Goal: Information Seeking & Learning: Learn about a topic

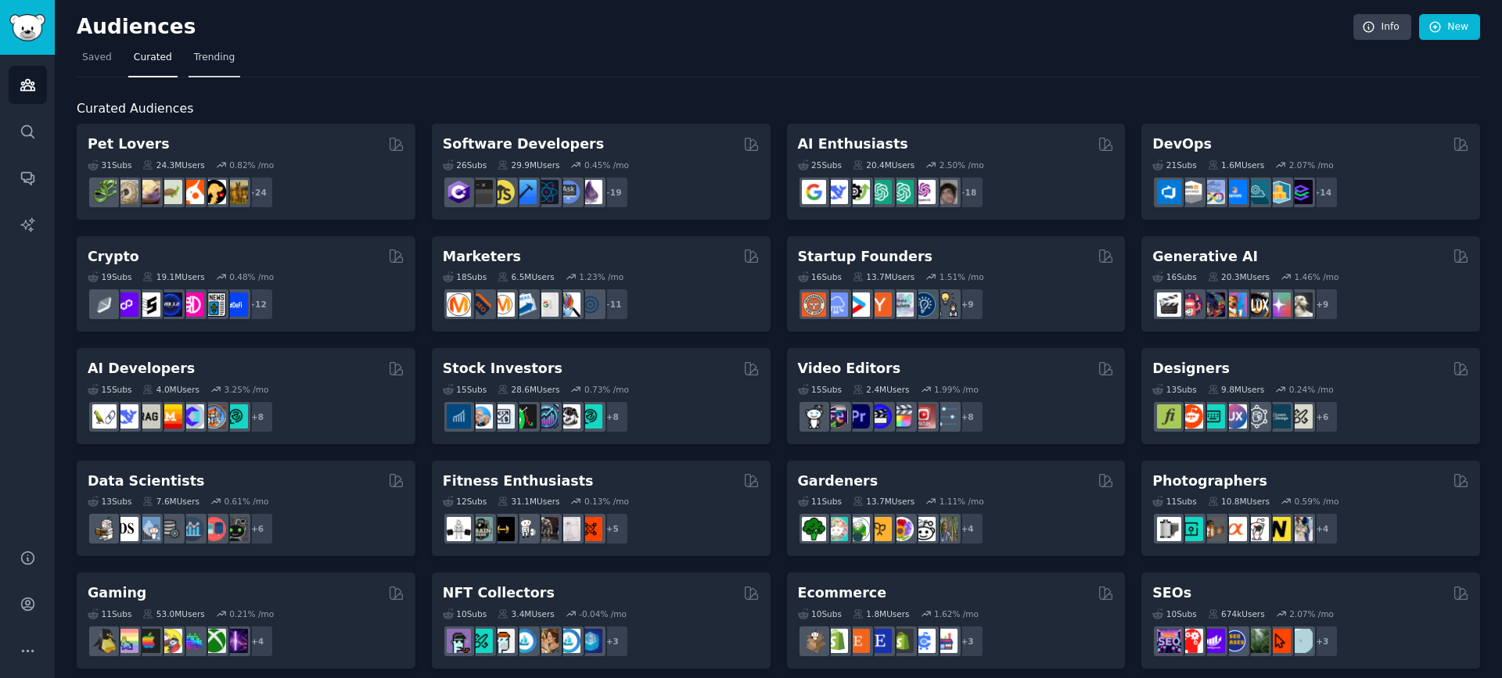
click at [209, 66] on link "Trending" at bounding box center [215, 61] width 52 height 32
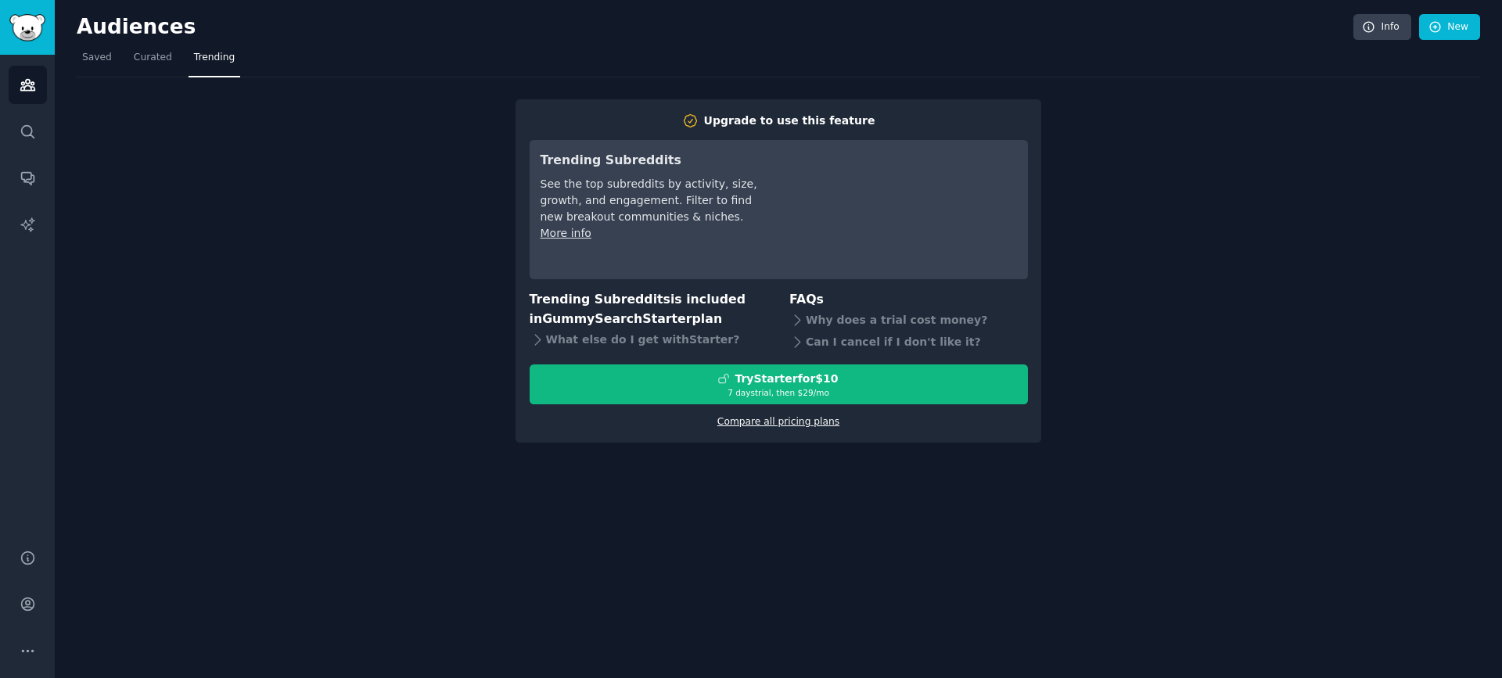
click at [817, 426] on link "Compare all pricing plans" at bounding box center [778, 421] width 122 height 11
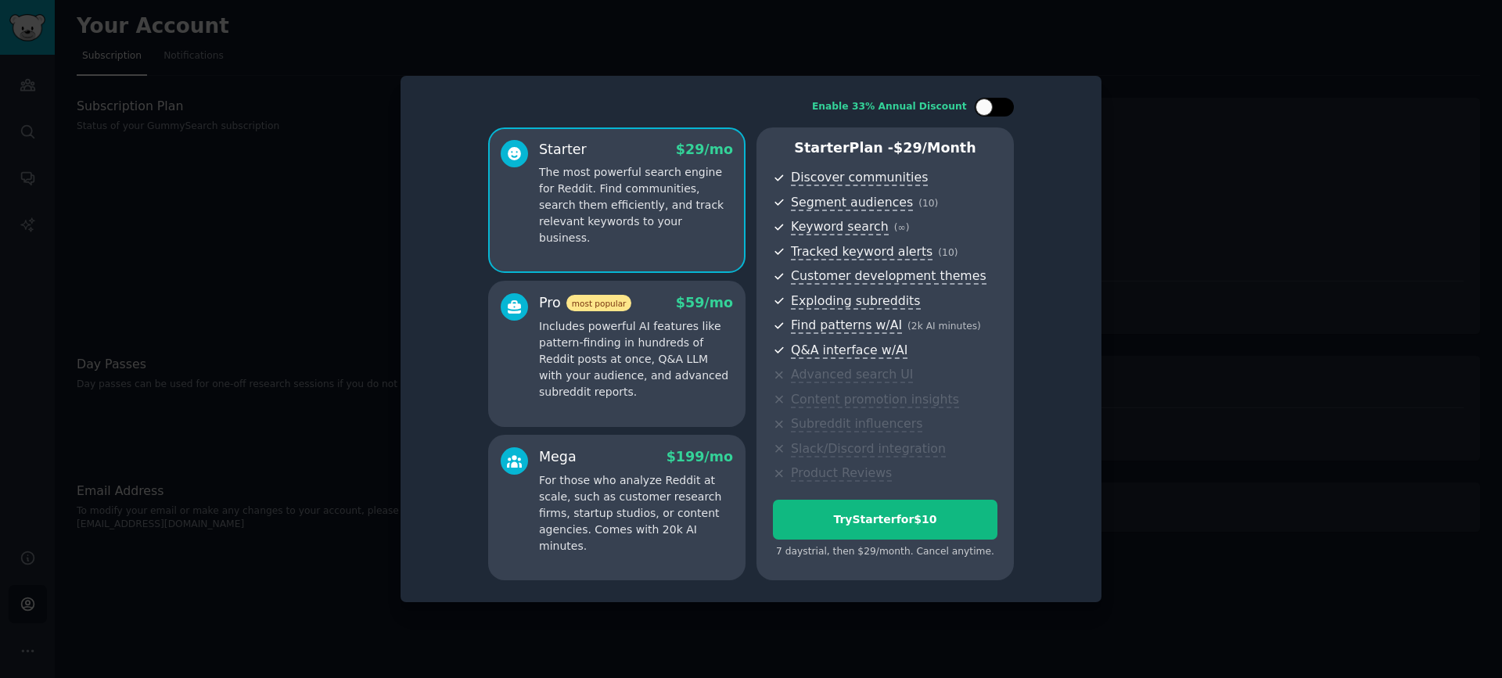
click at [986, 110] on div at bounding box center [984, 107] width 17 height 17
click at [989, 110] on icon at bounding box center [985, 107] width 9 height 9
click at [989, 110] on div at bounding box center [984, 107] width 17 height 17
click at [997, 108] on div at bounding box center [1004, 107] width 17 height 17
click at [997, 109] on div at bounding box center [994, 107] width 39 height 19
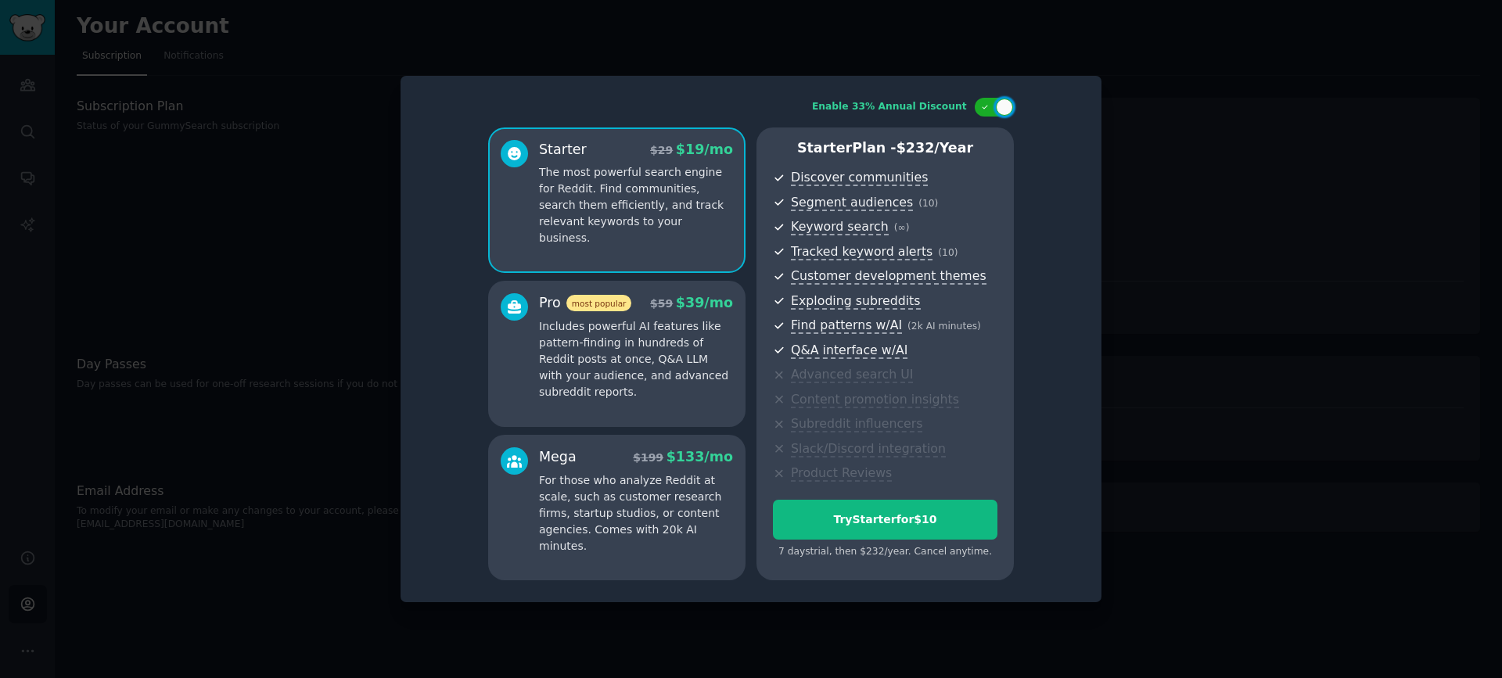
click at [681, 312] on div "$ 59 $ 39 /mo" at bounding box center [689, 303] width 88 height 20
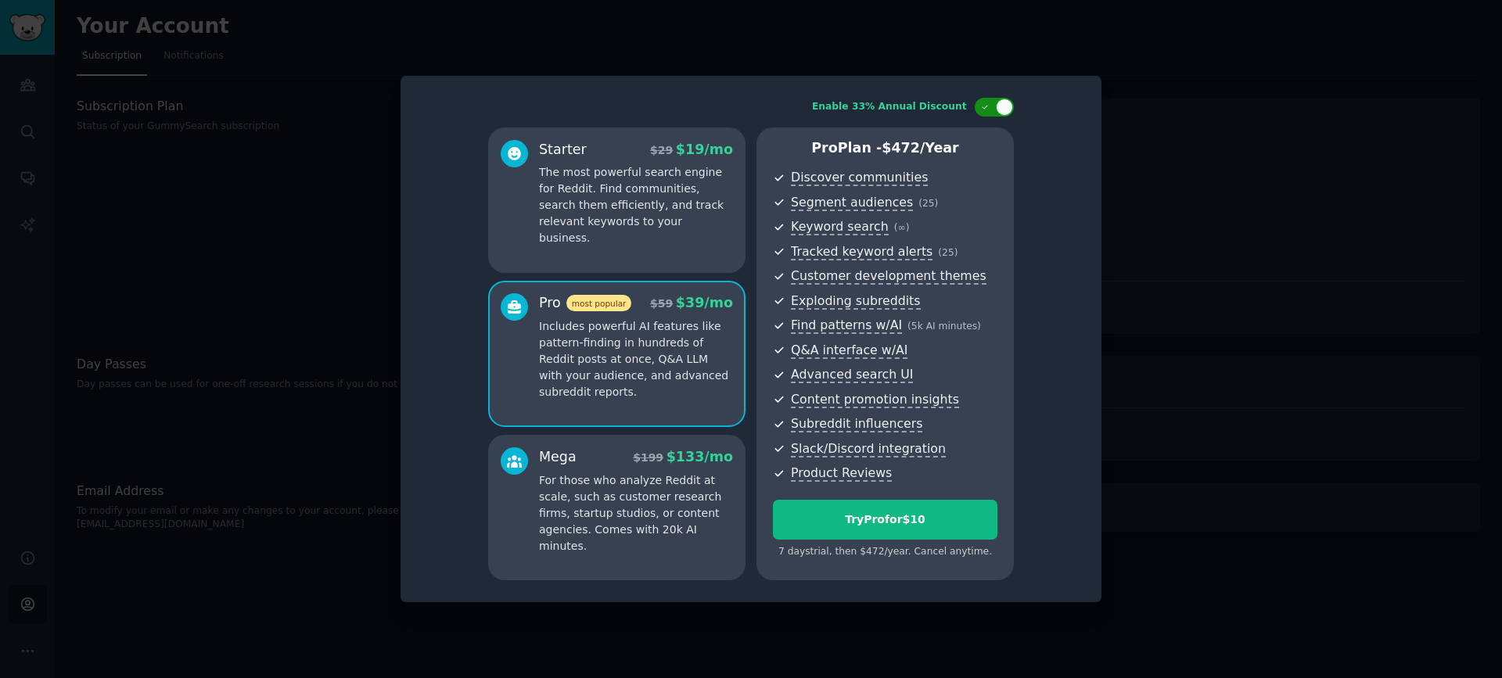
click at [994, 109] on div at bounding box center [994, 107] width 39 height 19
checkbox input "false"
click at [1177, 190] on div at bounding box center [751, 339] width 1502 height 678
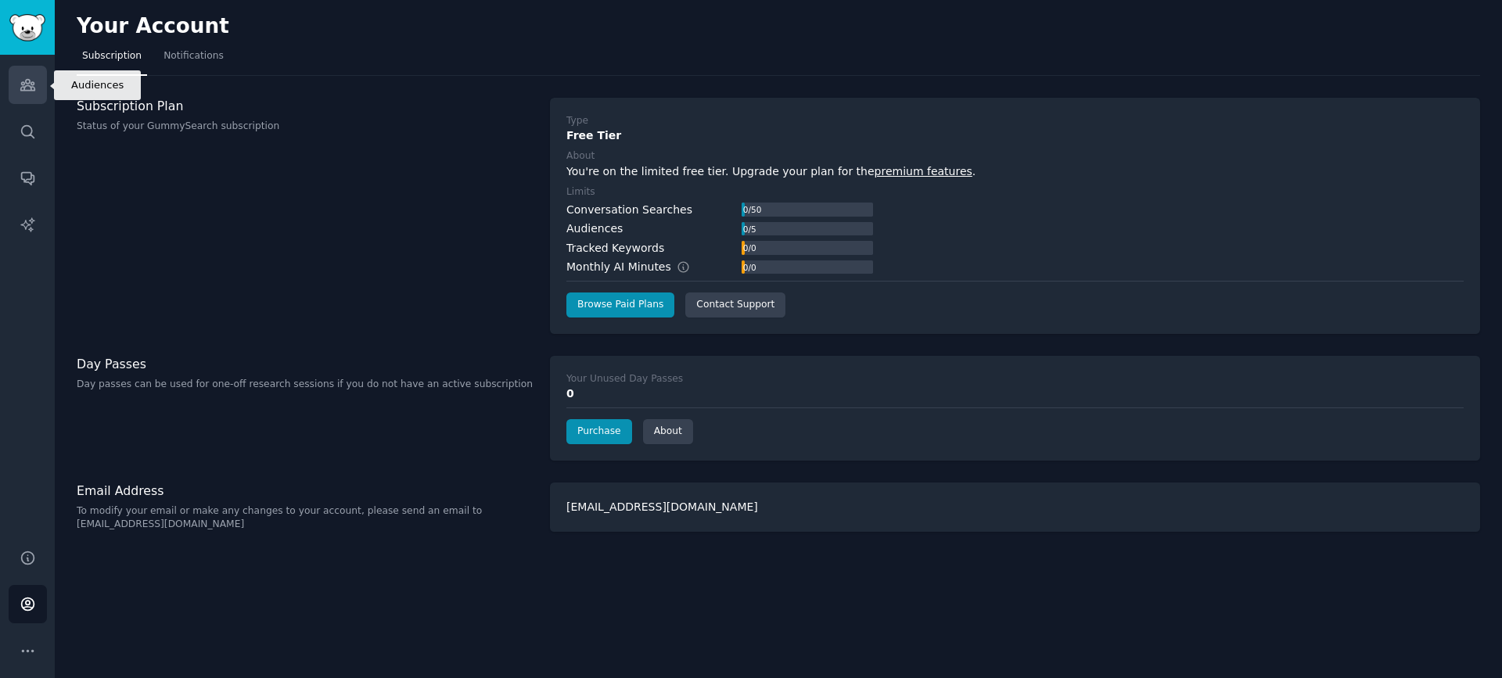
click at [27, 84] on icon "Sidebar" at bounding box center [28, 85] width 16 height 16
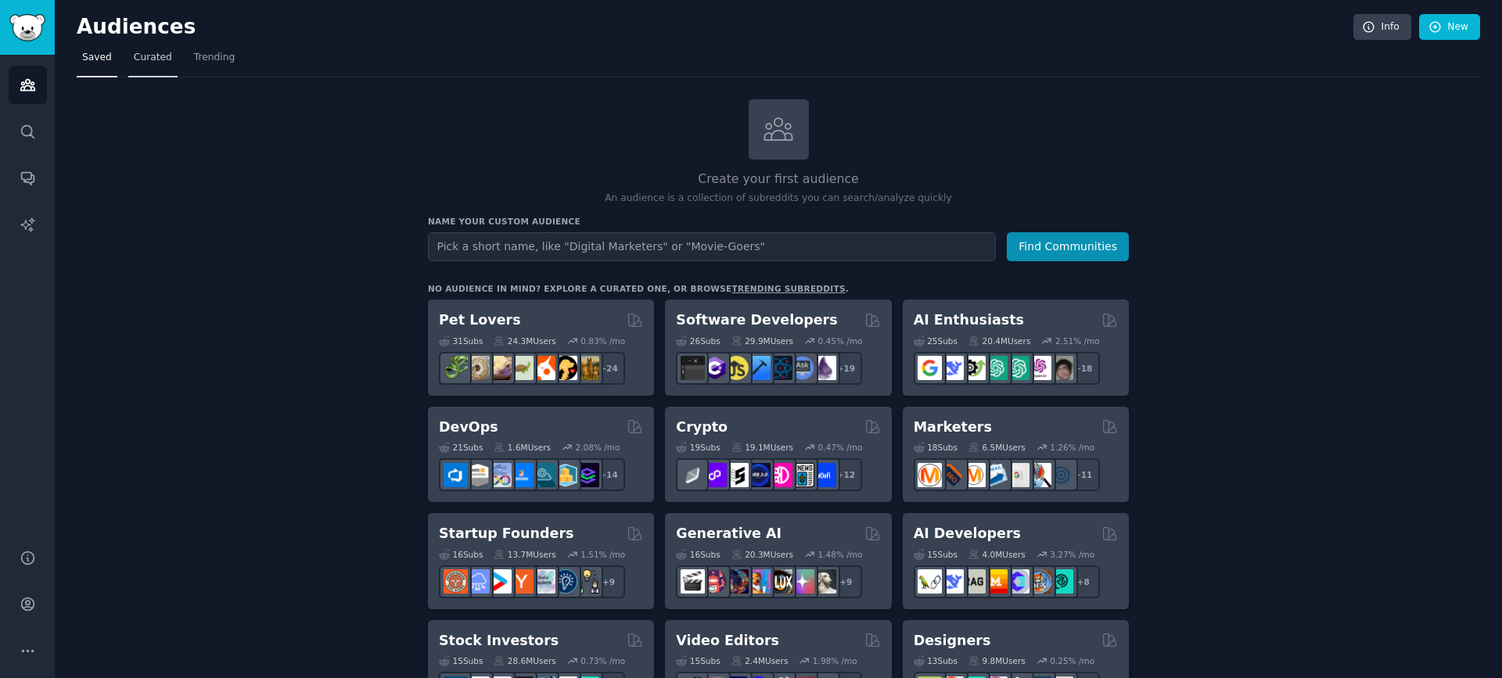
click at [146, 52] on span "Curated" at bounding box center [153, 58] width 38 height 14
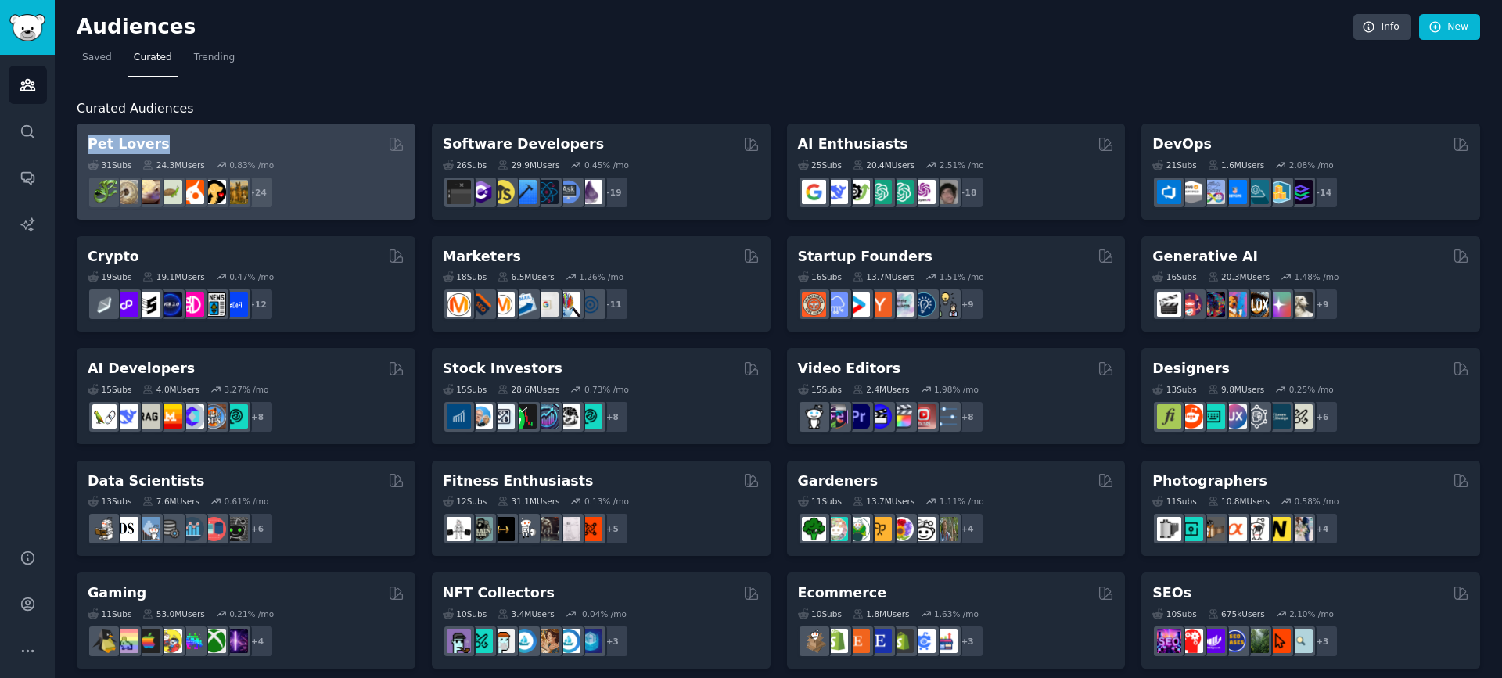
drag, startPoint x: 72, startPoint y: 135, endPoint x: 213, endPoint y: 142, distance: 141.0
click at [213, 142] on div "Audiences Info New Saved Curated Trending Curated Audiences Pet Lovers Curated …" at bounding box center [778, 626] width 1447 height 1252
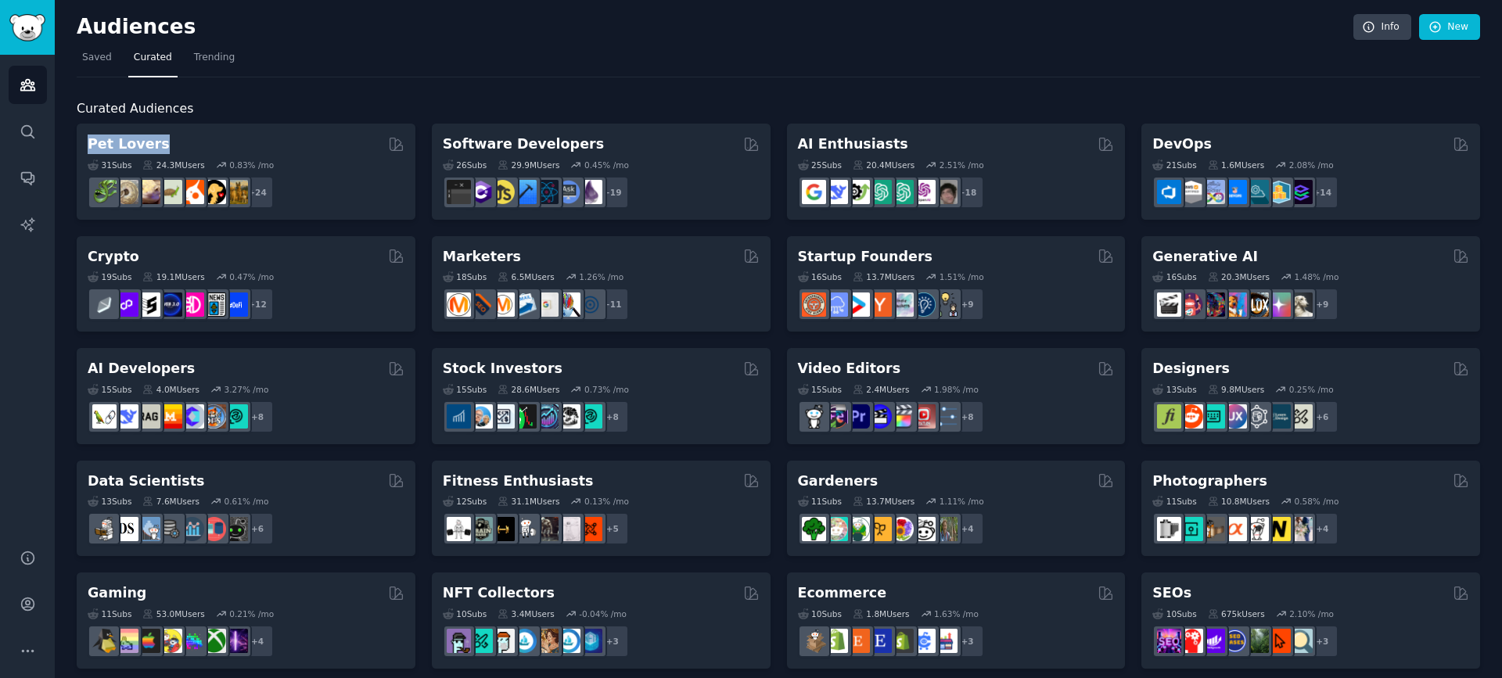
copy h2 "Pet Lovers"
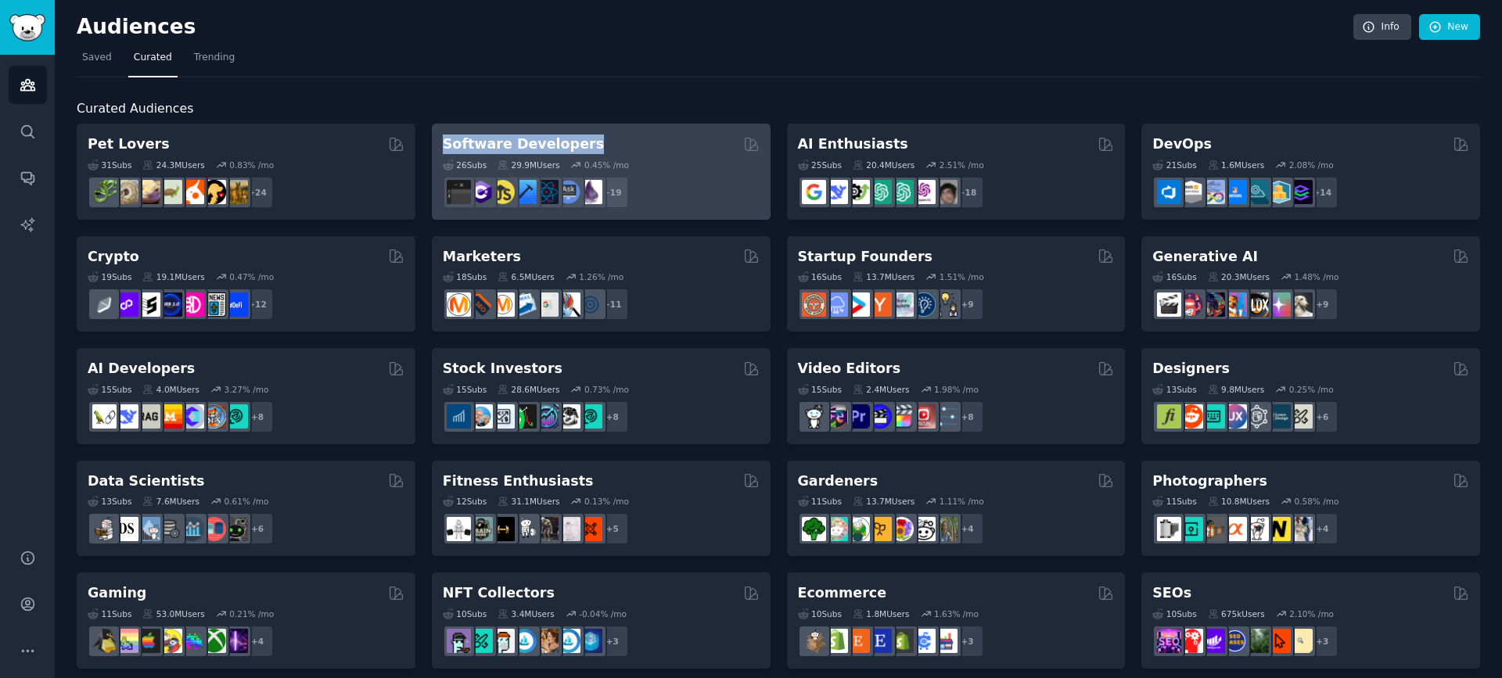
drag, startPoint x: 424, startPoint y: 135, endPoint x: 585, endPoint y: 144, distance: 161.4
click at [585, 144] on div "Pet Lovers Curated by GummySearch 31 Sub s 24.3M Users 0.83 % /mo r/leopardgeck…" at bounding box center [778, 677] width 1403 height 1106
copy h2 "Software Developers"
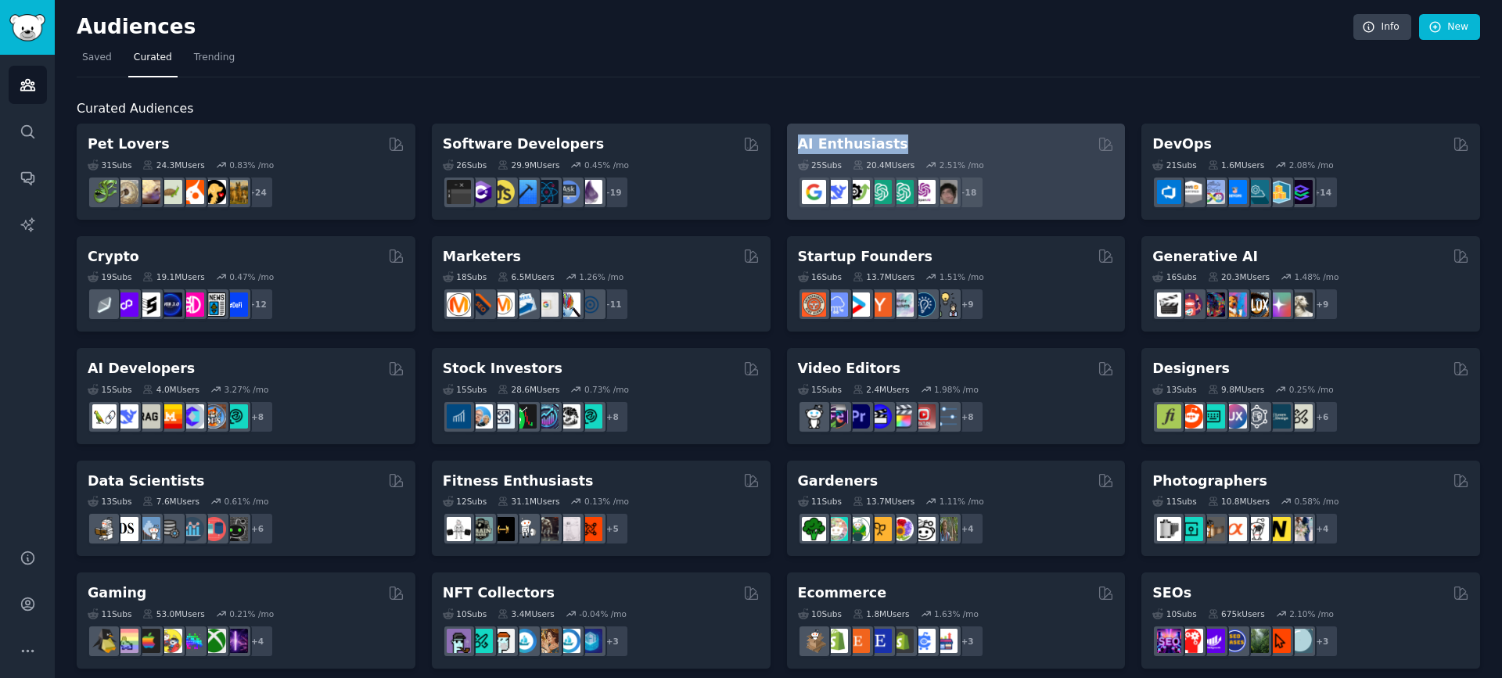
drag, startPoint x: 778, startPoint y: 138, endPoint x: 911, endPoint y: 138, distance: 133.8
click at [911, 138] on div "Pet Lovers Curated by GummySearch 31 Sub s 24.3M Users 0.83 % /mo r/leopardgeck…" at bounding box center [778, 677] width 1403 height 1106
copy h2 "AI Enthusiasts"
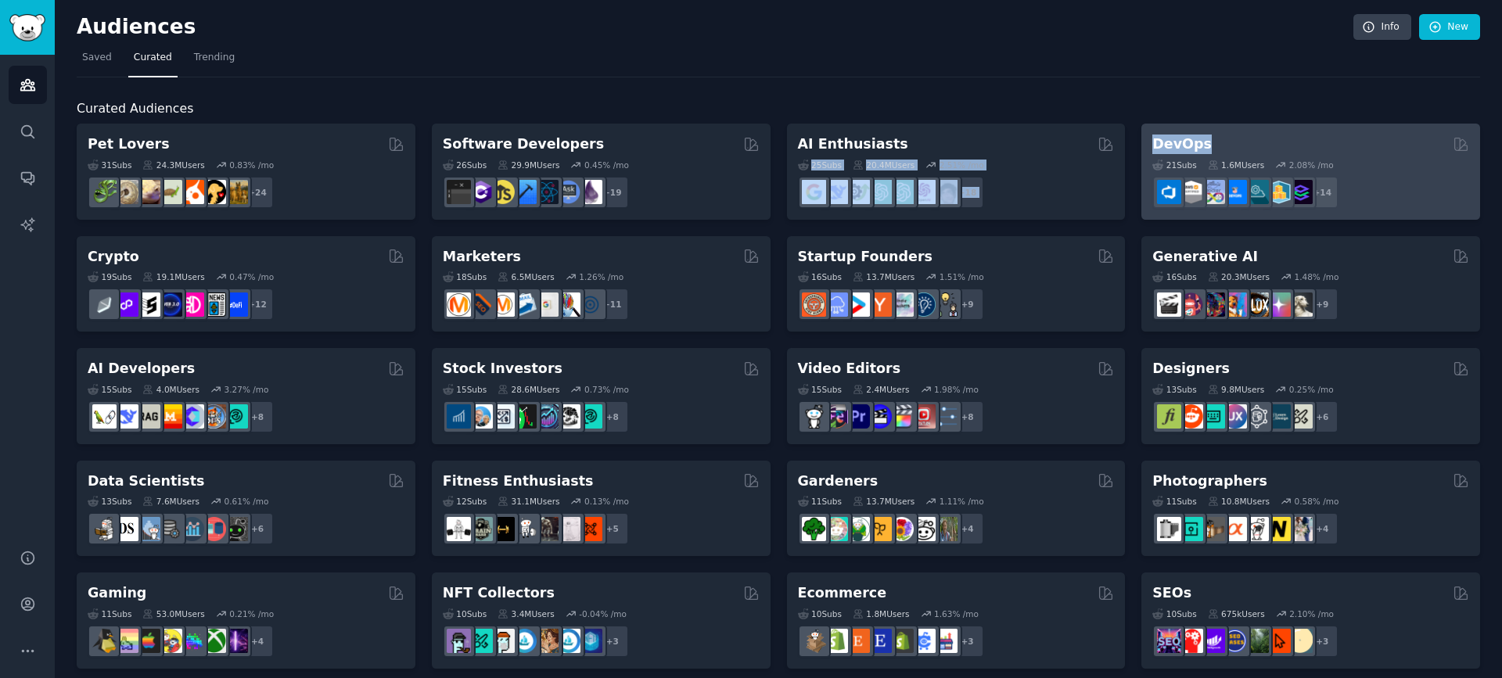
drag, startPoint x: 1129, startPoint y: 144, endPoint x: 1205, endPoint y: 143, distance: 75.9
click at [1205, 143] on div "Pet Lovers Curated by GummySearch 31 Sub s 24.3M Users 0.83 % /mo r/leopardgeck…" at bounding box center [778, 677] width 1403 height 1106
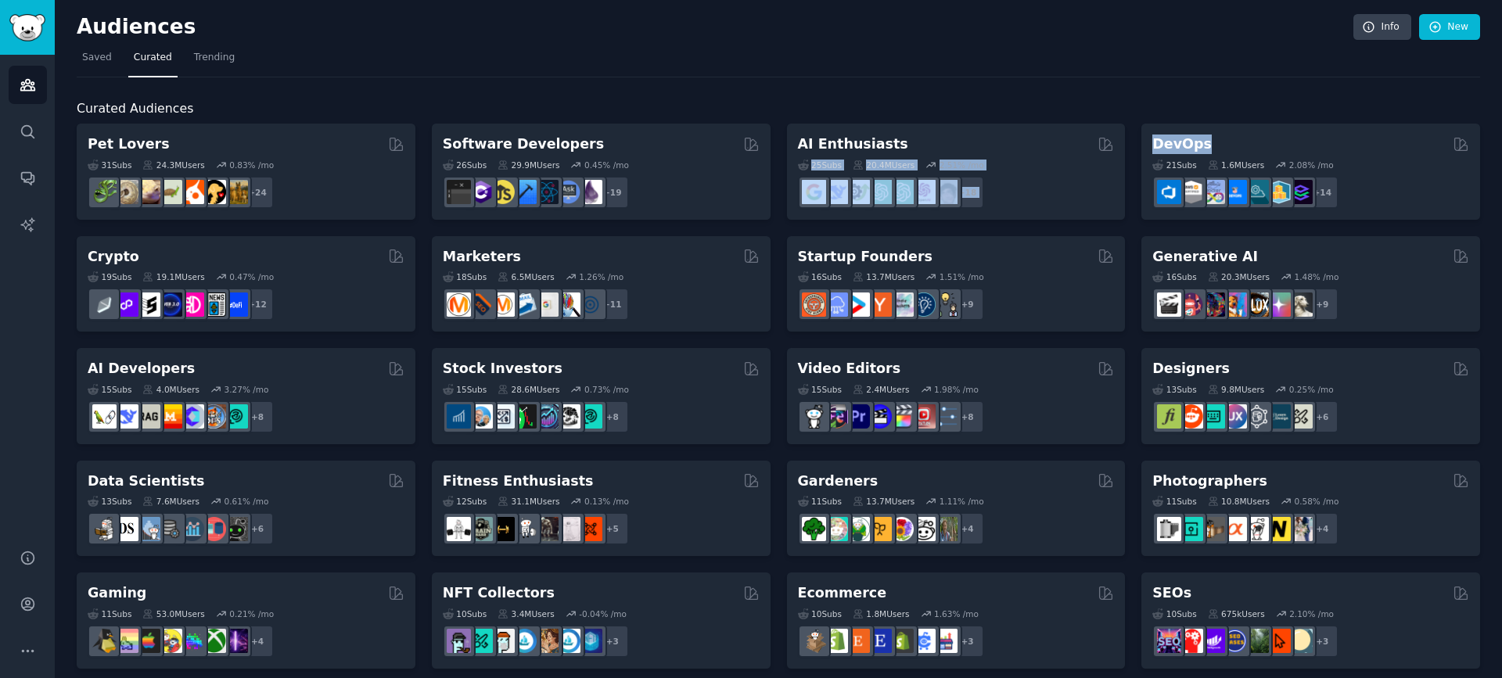
click at [1130, 149] on div "Pet Lovers Curated by GummySearch 31 Sub s 24.3M Users 0.83 % /mo r/leopardgeck…" at bounding box center [778, 677] width 1403 height 1106
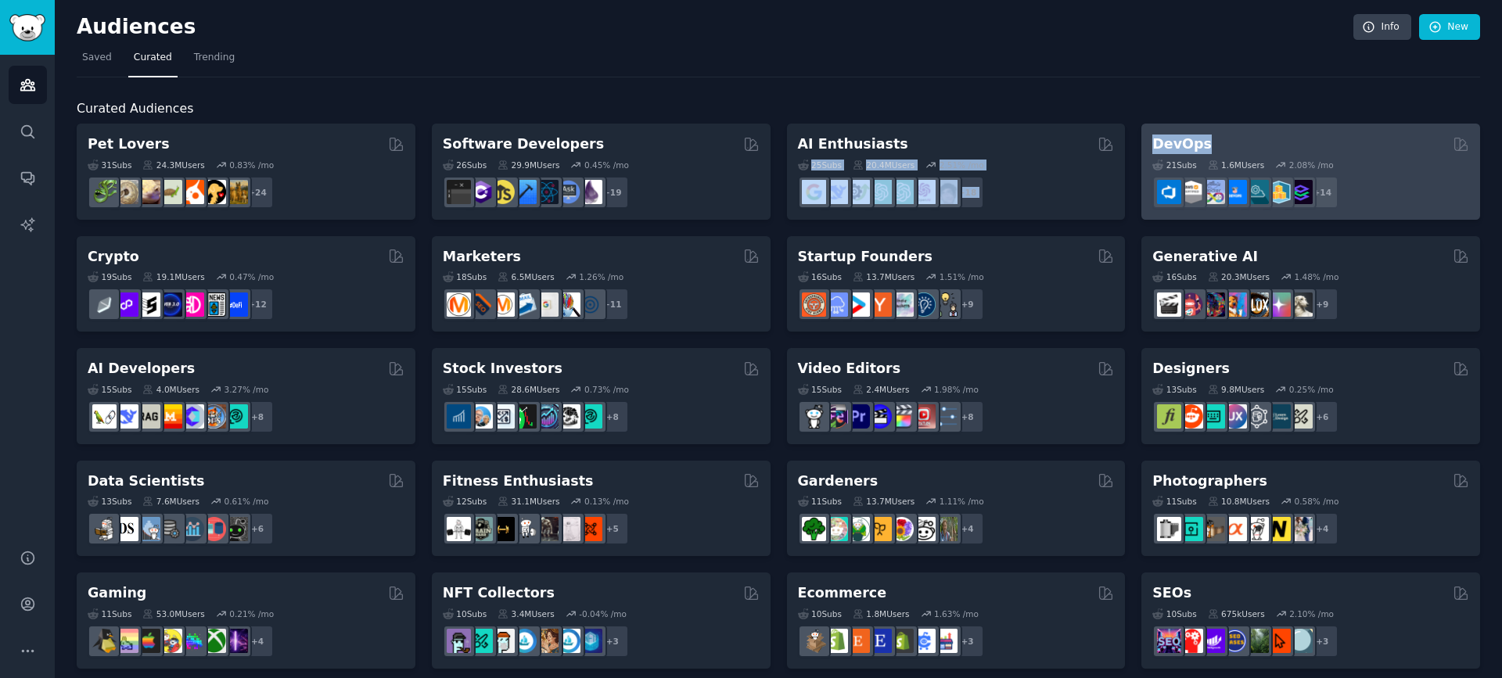
drag, startPoint x: 1130, startPoint y: 147, endPoint x: 1201, endPoint y: 144, distance: 71.3
click at [1201, 144] on div "Pet Lovers Curated by GummySearch 31 Sub s 24.3M Users 0.83 % /mo r/leopardgeck…" at bounding box center [778, 677] width 1403 height 1106
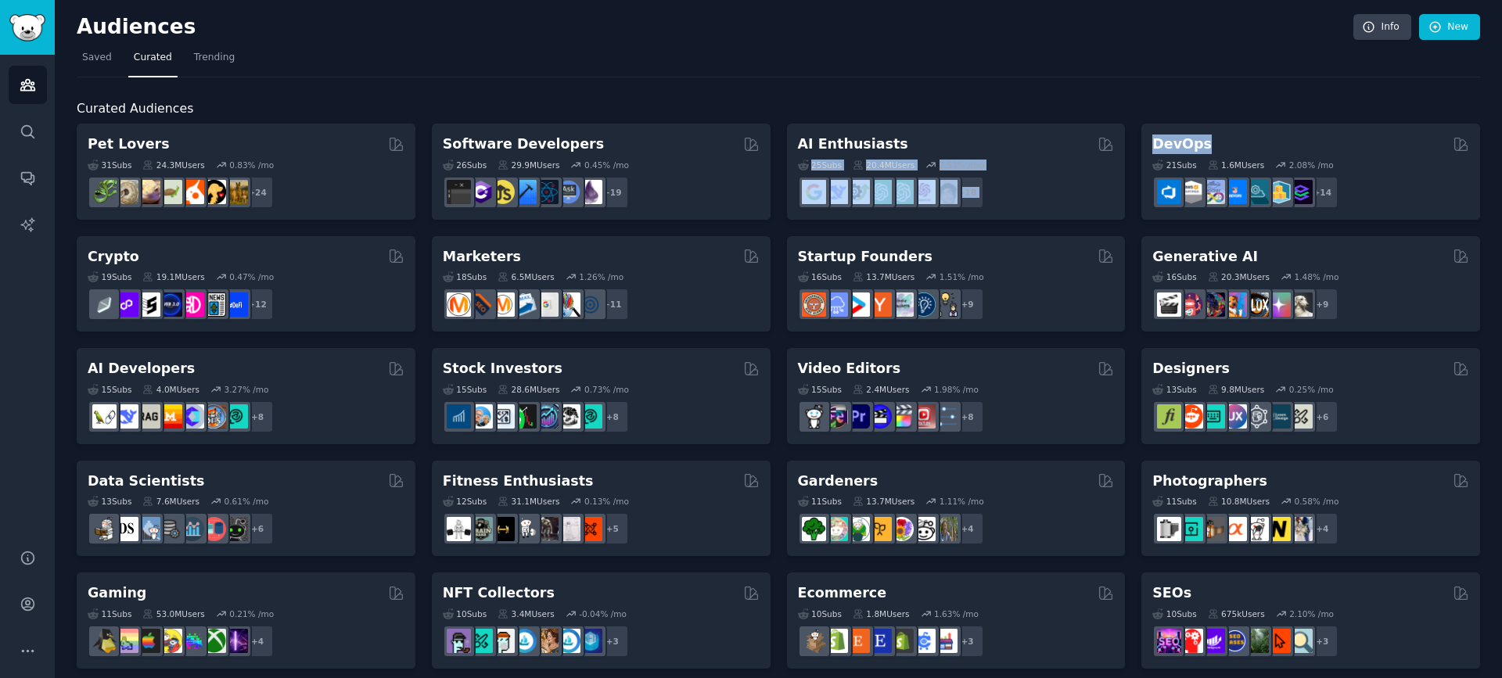
click at [1132, 141] on div "Pet Lovers Curated by GummySearch 31 Sub s 24.3M Users 0.83 % /mo r/leopardgeck…" at bounding box center [778, 677] width 1403 height 1106
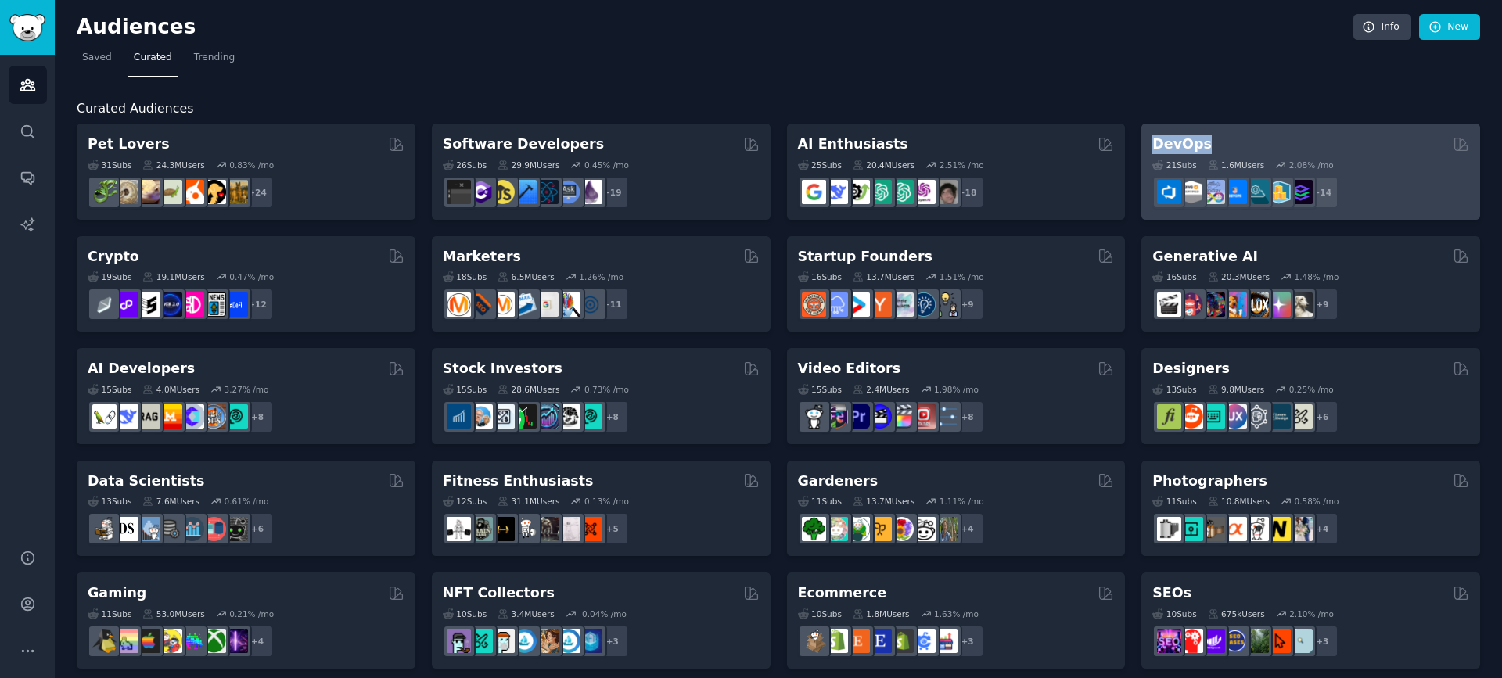
drag, startPoint x: 1133, startPoint y: 139, endPoint x: 1205, endPoint y: 142, distance: 72.0
click at [1205, 142] on div "Pet Lovers Curated by GummySearch 31 Sub s 24.3M Users 0.83 % /mo r/leopardgeck…" at bounding box center [778, 677] width 1403 height 1106
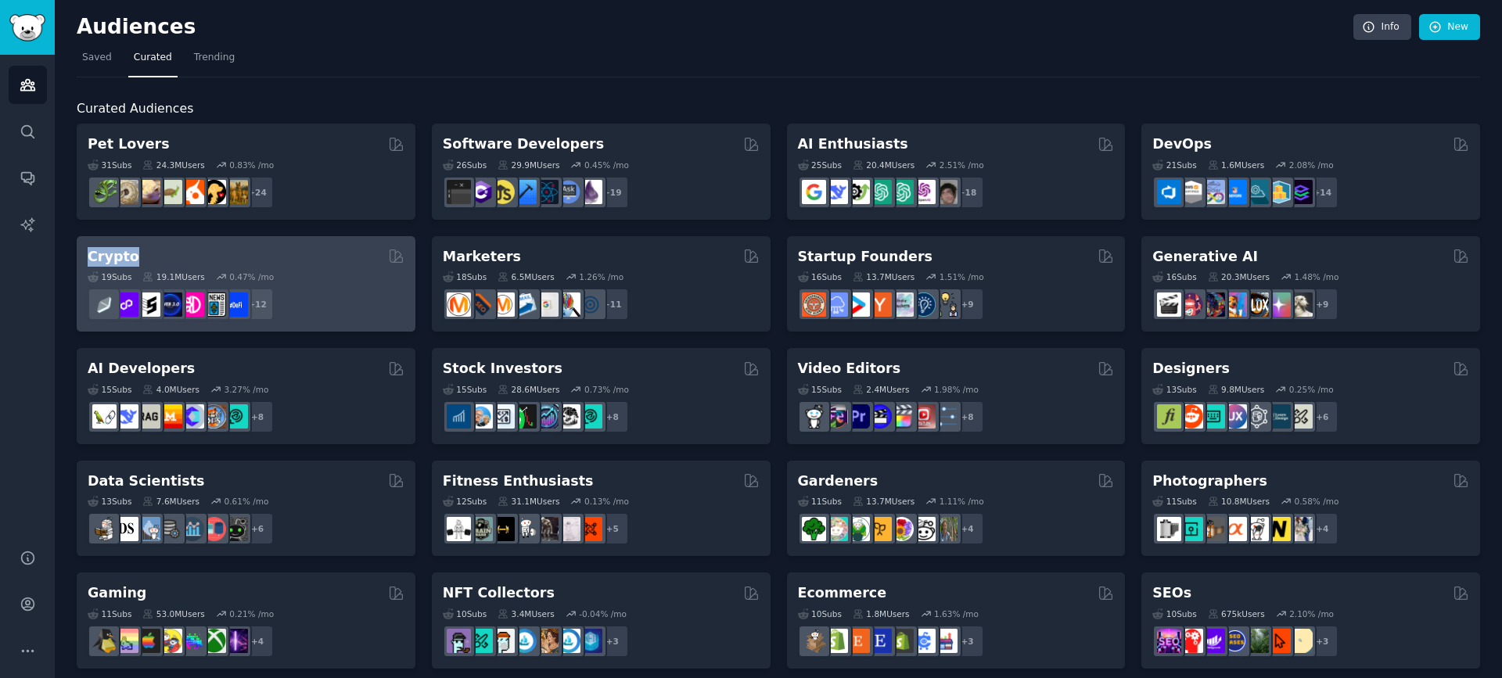
drag, startPoint x: 64, startPoint y: 251, endPoint x: 135, endPoint y: 250, distance: 71.2
click at [135, 250] on div "Audiences Info New Saved Curated Trending Curated Audiences Pet Lovers Curated …" at bounding box center [778, 626] width 1447 height 1252
copy h2 "Crypto"
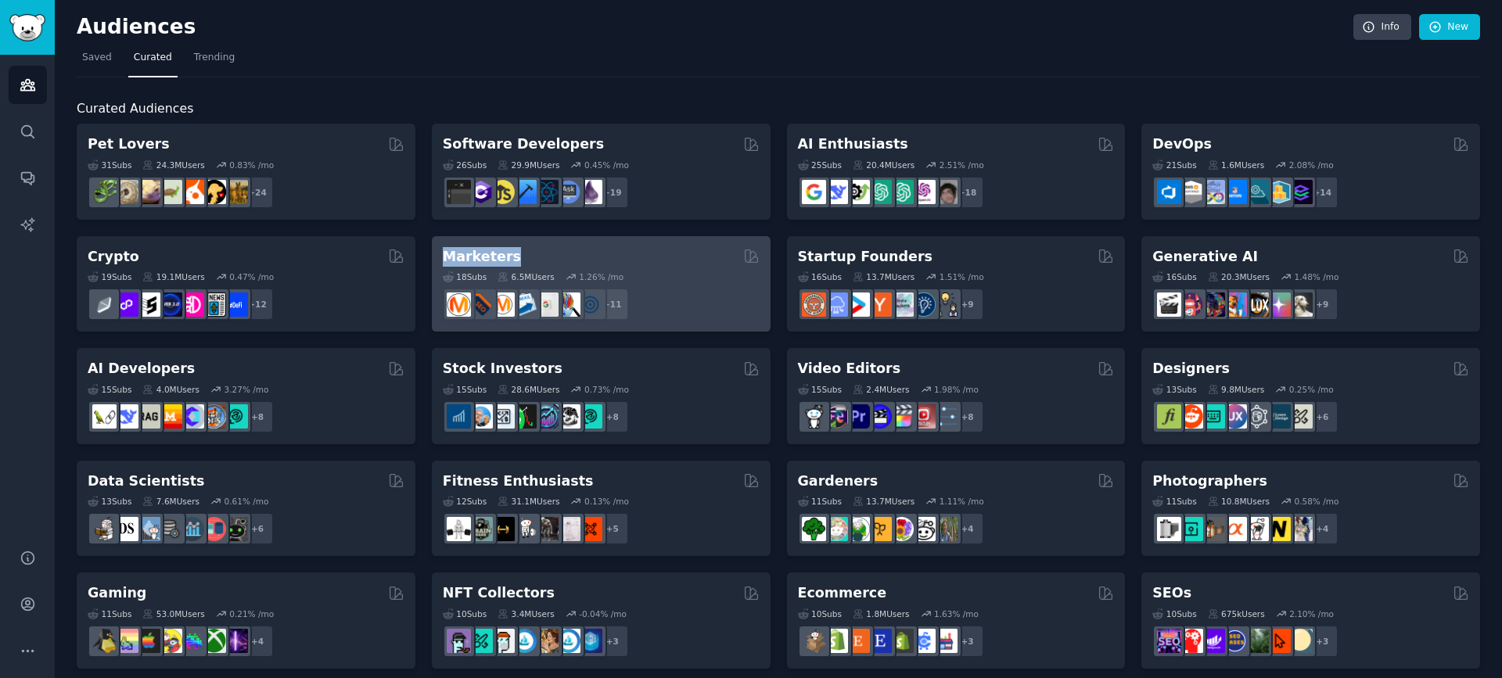
drag, startPoint x: 423, startPoint y: 248, endPoint x: 510, endPoint y: 251, distance: 86.9
click at [510, 251] on div "Pet Lovers Curated by GummySearch 31 Sub s 24.3M Users 0.83 % /mo r/leopardgeck…" at bounding box center [778, 677] width 1403 height 1106
copy h2 "Marketers"
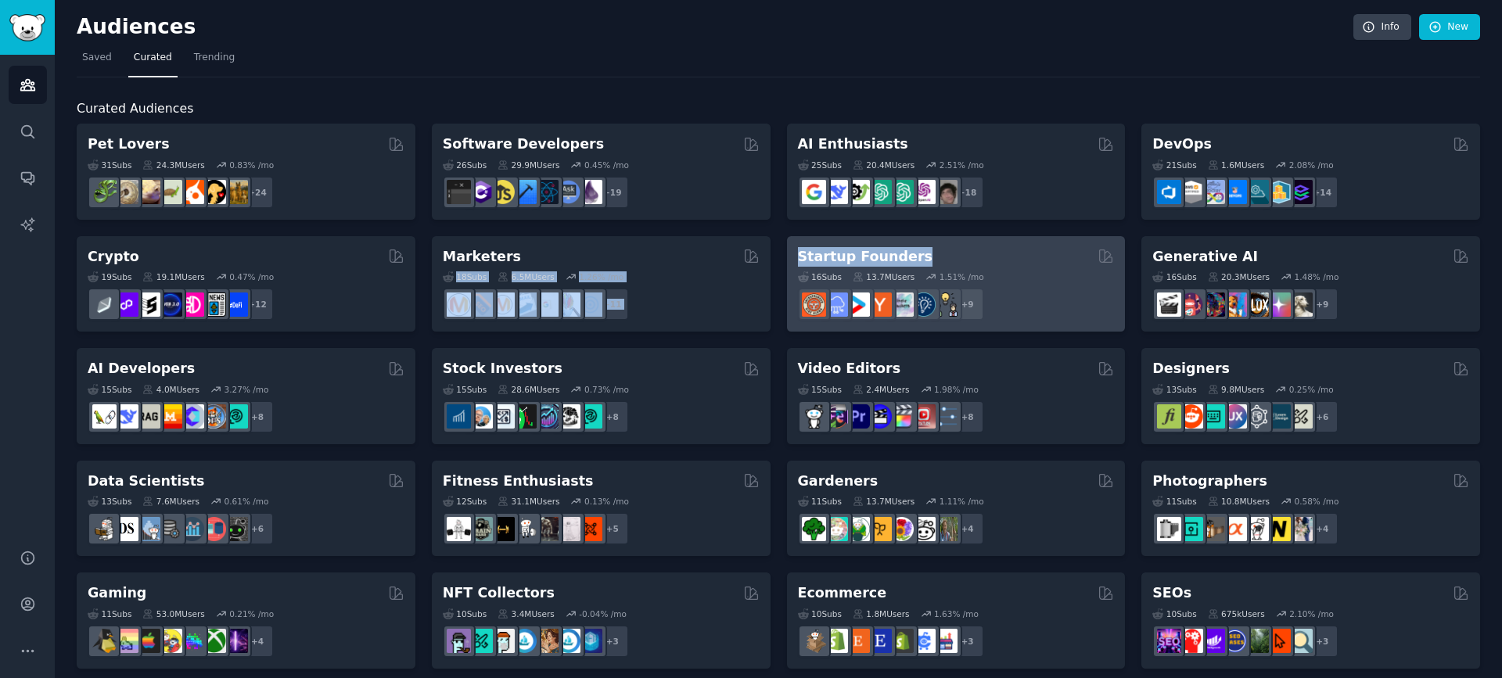
drag, startPoint x: 776, startPoint y: 254, endPoint x: 918, endPoint y: 252, distance: 142.4
click at [918, 252] on div "Pet Lovers Curated by GummySearch 31 Sub s 24.3M Users 0.83 % /mo r/leopardgeck…" at bounding box center [778, 677] width 1403 height 1106
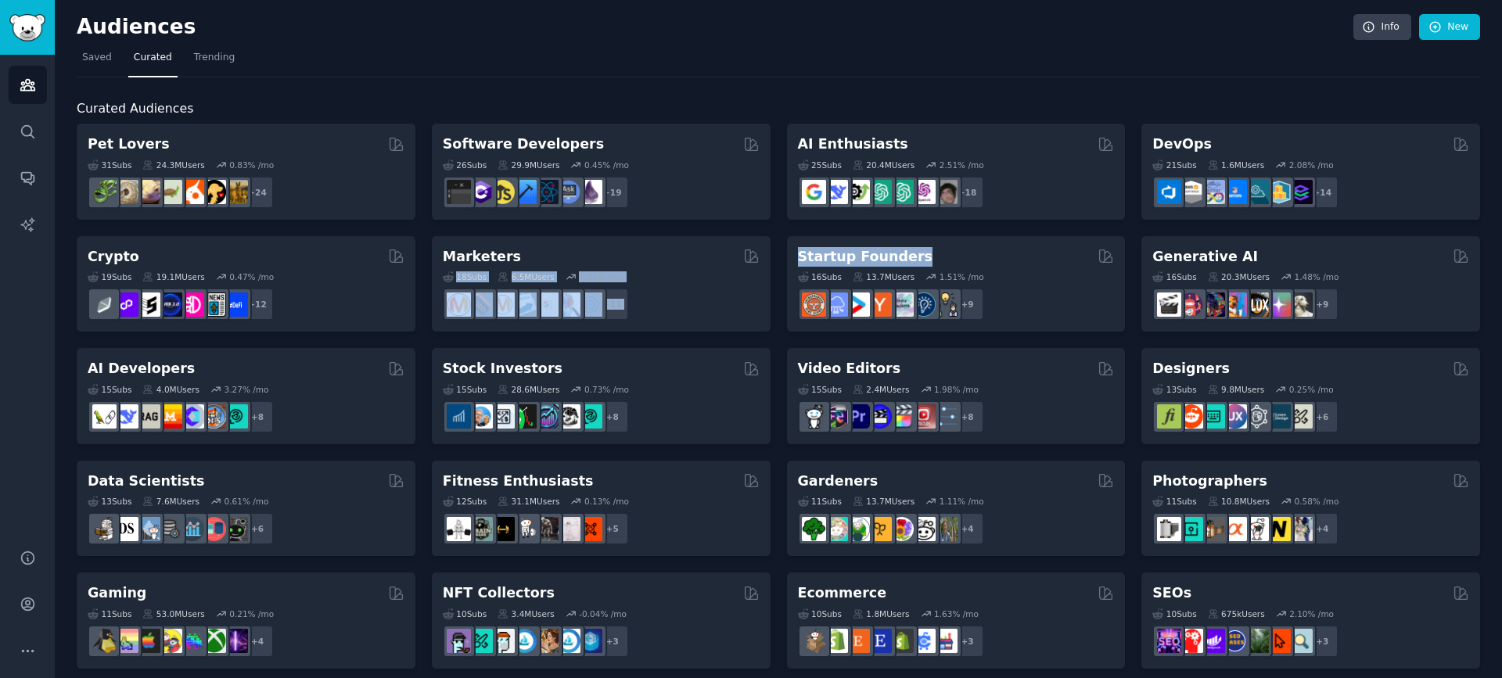
click at [774, 255] on div "Pet Lovers Curated by GummySearch 31 Sub s 24.3M Users 0.83 % /mo r/leopardgeck…" at bounding box center [778, 677] width 1403 height 1106
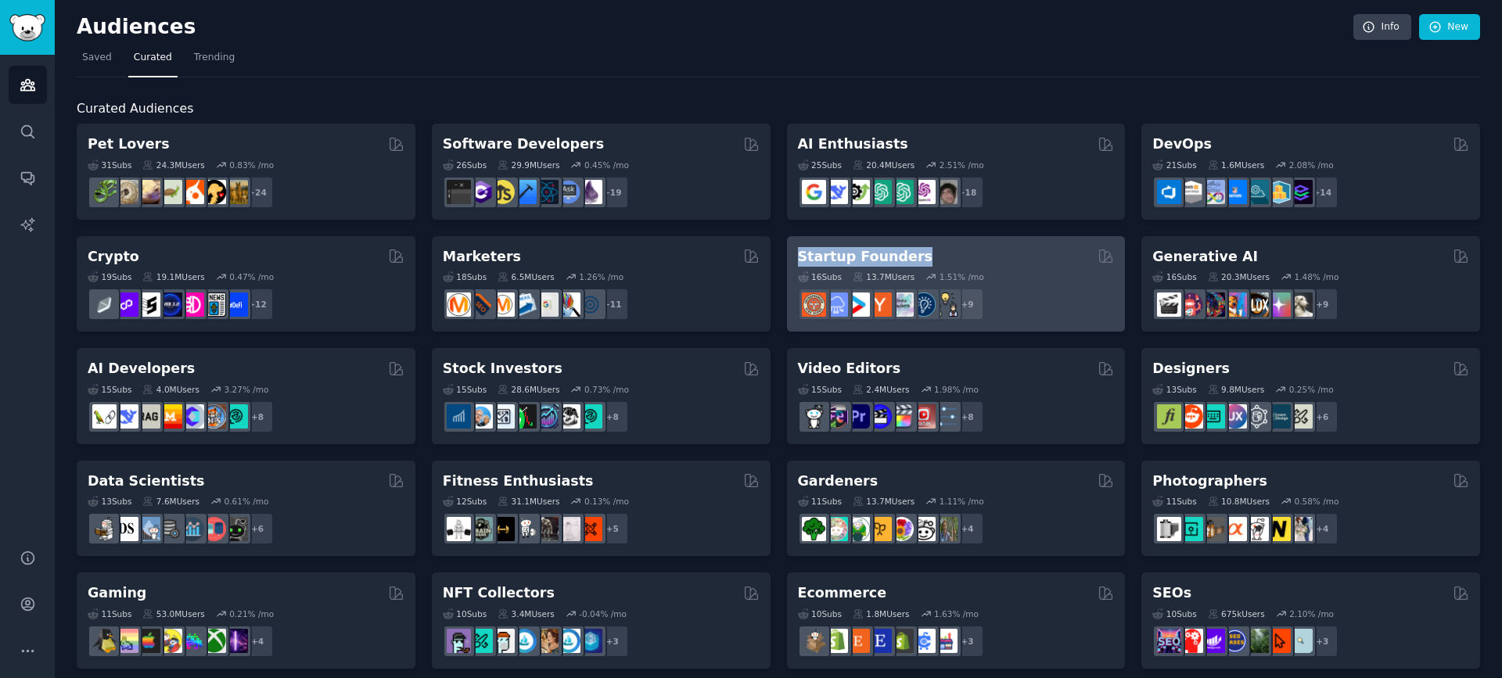
drag, startPoint x: 777, startPoint y: 253, endPoint x: 914, endPoint y: 253, distance: 136.9
click at [914, 253] on div "Pet Lovers Curated by GummySearch 31 Sub s 24.3M Users 0.83 % /mo r/leopardgeck…" at bounding box center [778, 677] width 1403 height 1106
copy h2 "Startup Founders"
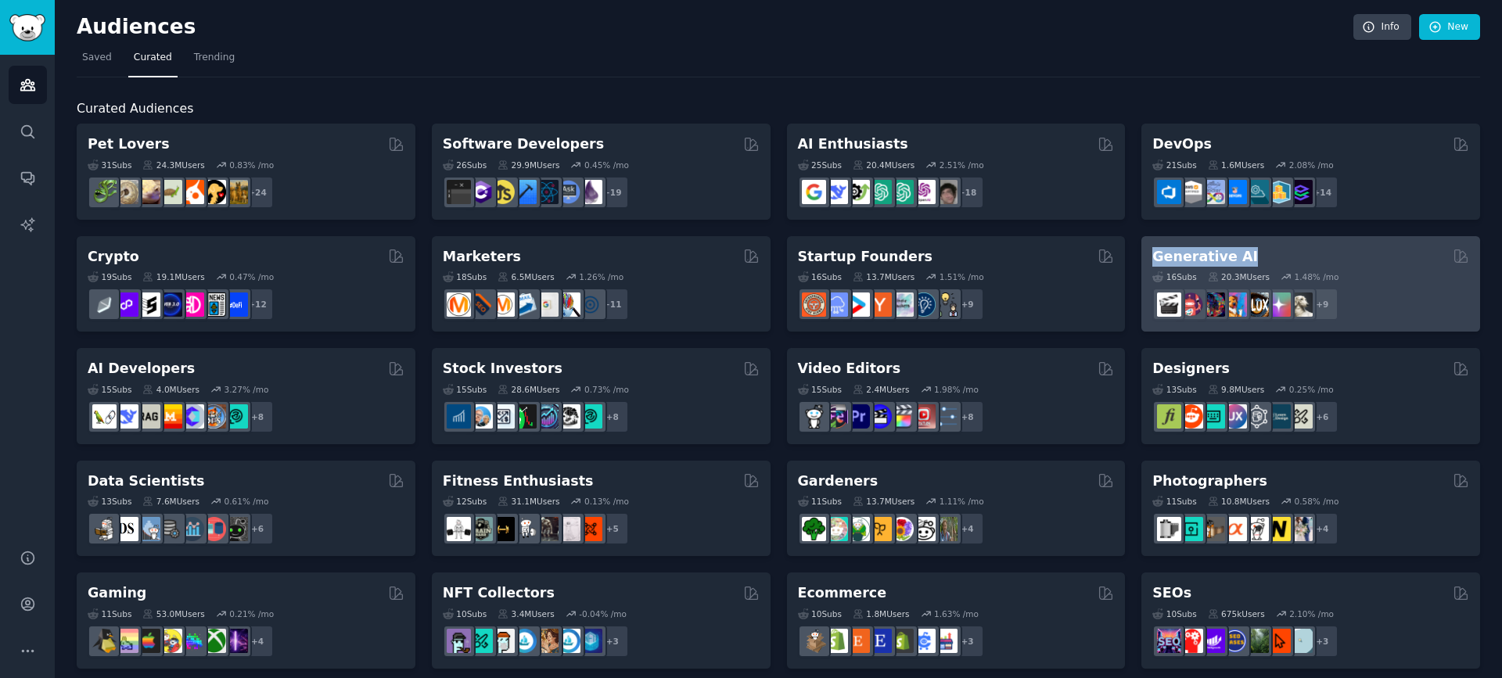
drag, startPoint x: 1134, startPoint y: 252, endPoint x: 1241, endPoint y: 255, distance: 107.2
click at [1241, 255] on div "Pet Lovers Curated by GummySearch 31 Sub s 24.3M Users 0.83 % /mo r/leopardgeck…" at bounding box center [778, 677] width 1403 height 1106
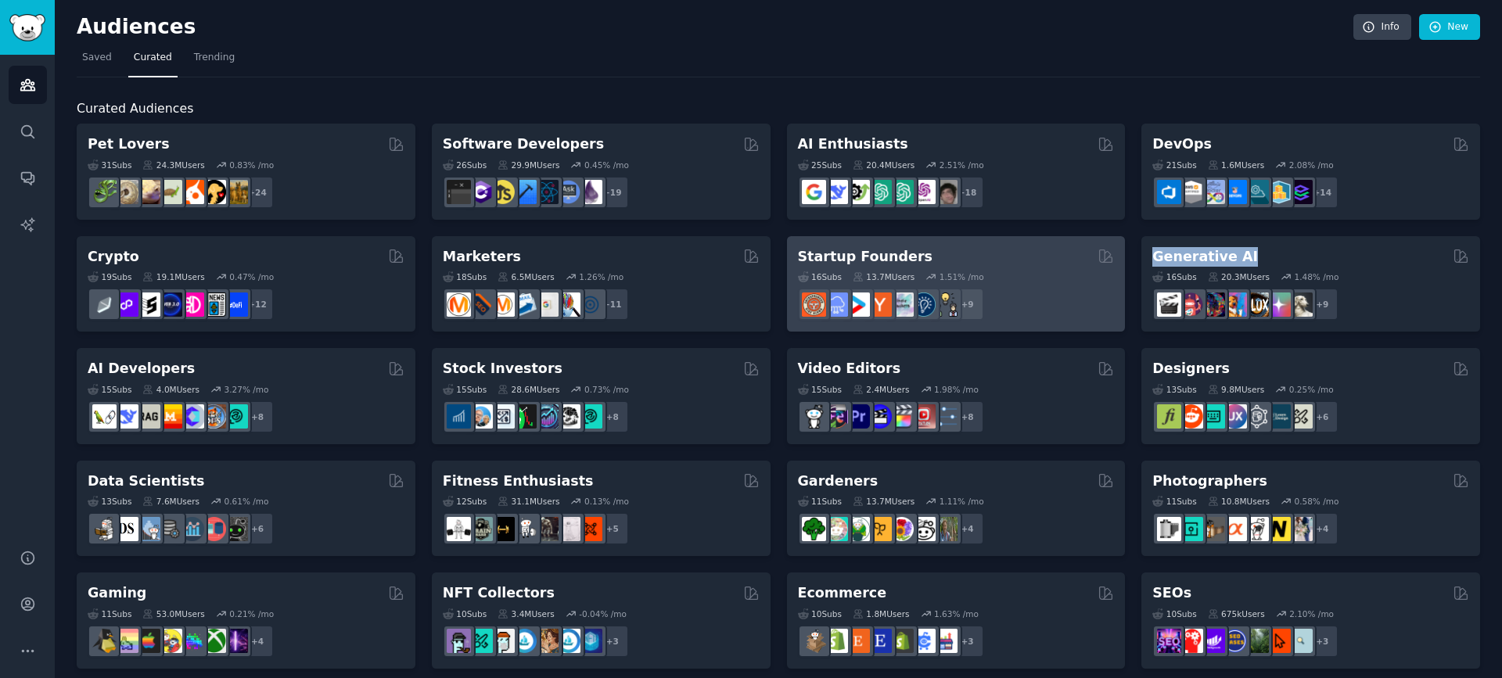
copy h2 "Generative AI"
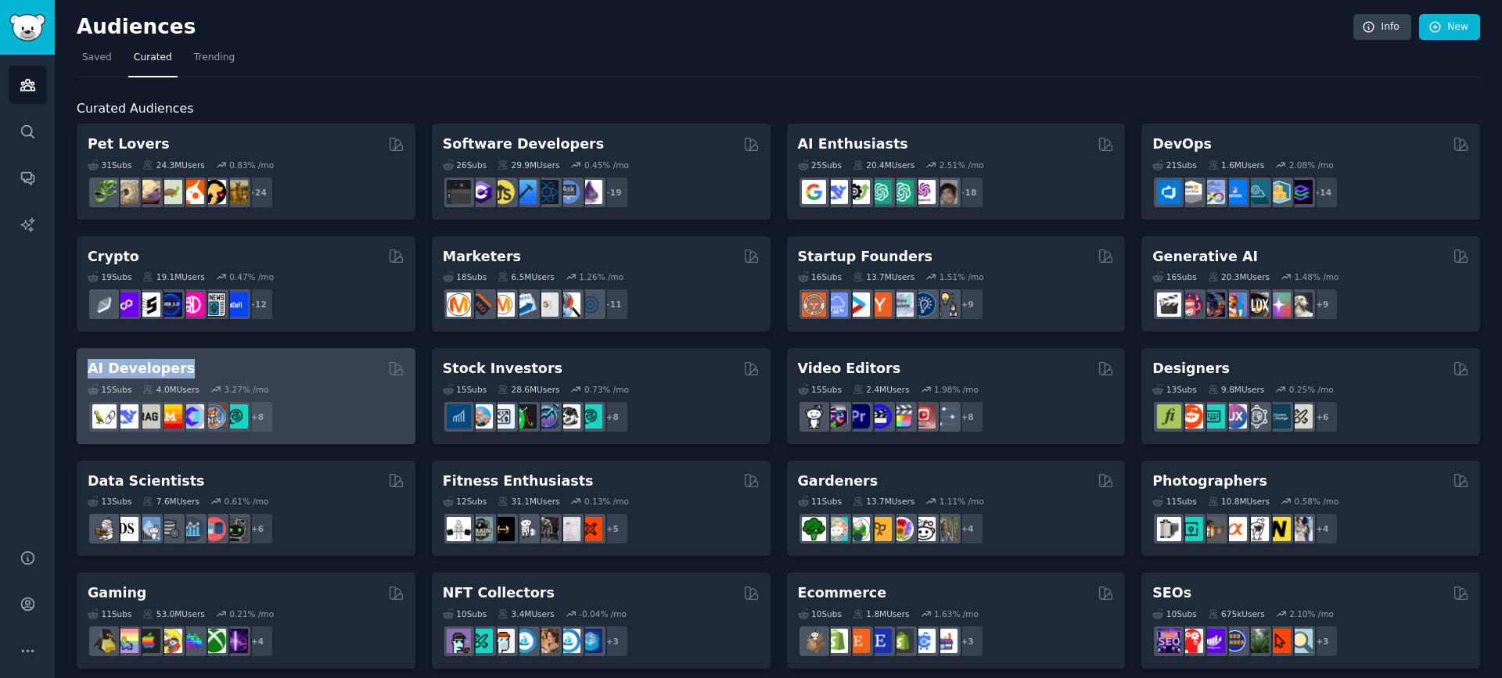
drag, startPoint x: 68, startPoint y: 361, endPoint x: 191, endPoint y: 367, distance: 122.9
click at [191, 367] on div "Audiences Info New Saved Curated Trending Curated Audiences Pet Lovers Curated …" at bounding box center [778, 626] width 1447 height 1252
copy h2 "AI Developers"
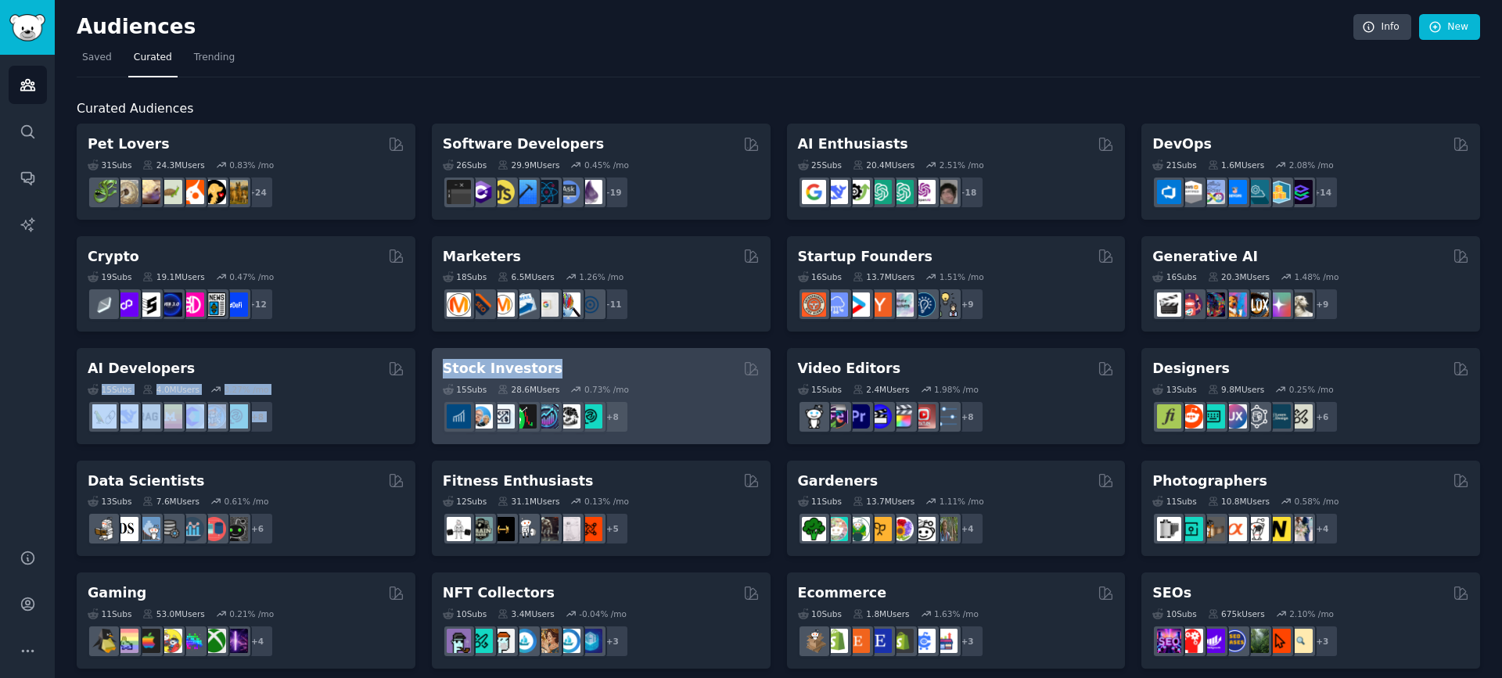
drag, startPoint x: 420, startPoint y: 365, endPoint x: 544, endPoint y: 365, distance: 123.6
click at [544, 365] on div "Pet Lovers Curated by GummySearch 31 Sub s 24.3M Users 0.83 % /mo r/leopardgeck…" at bounding box center [778, 677] width 1403 height 1106
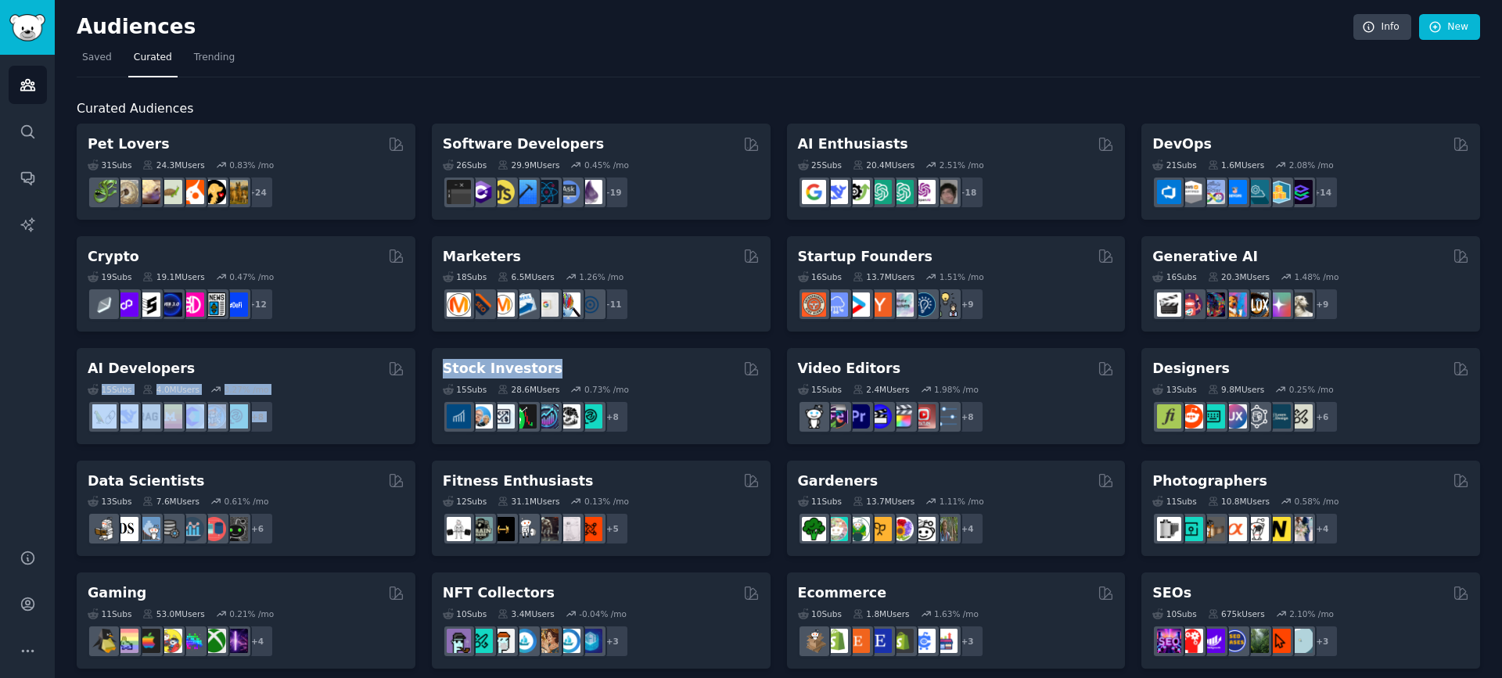
click at [423, 365] on div "Pet Lovers Curated by GummySearch 31 Sub s 24.3M Users 0.83 % /mo r/leopardgeck…" at bounding box center [778, 677] width 1403 height 1106
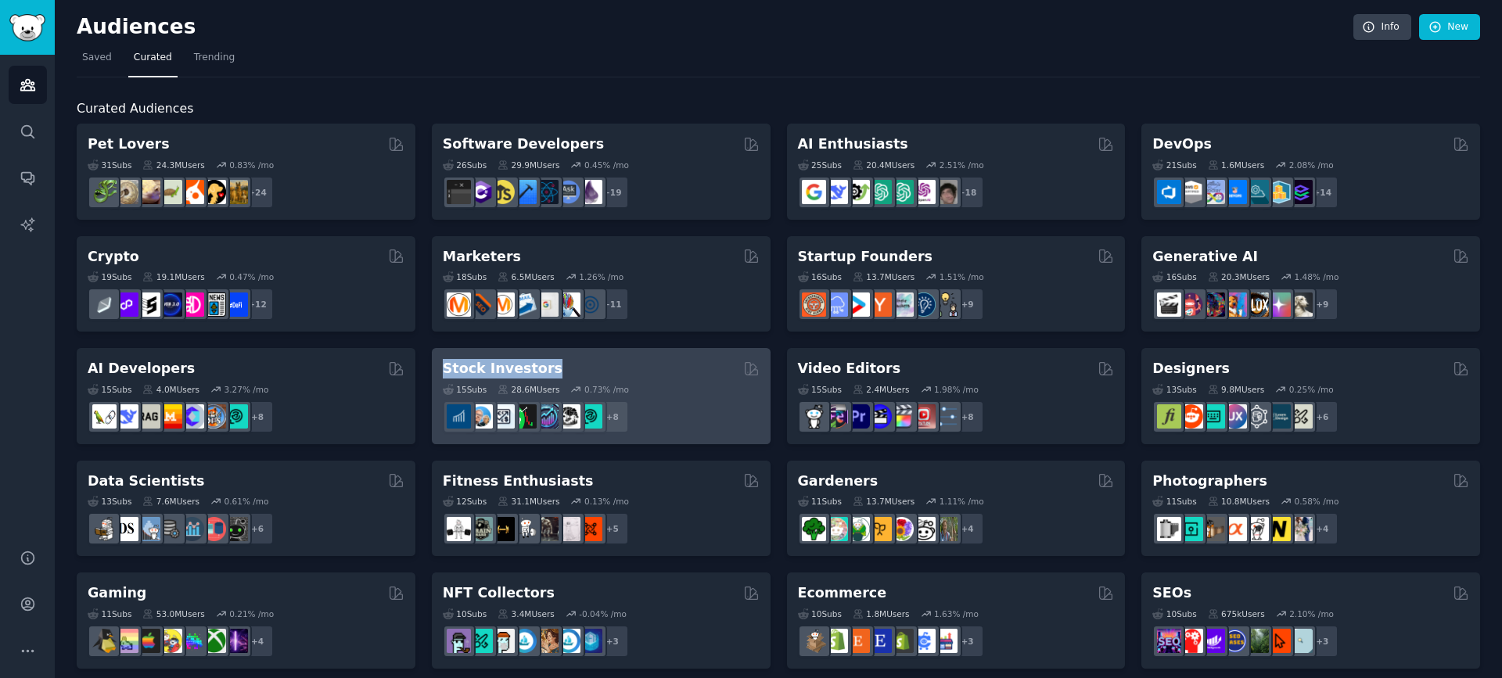
drag, startPoint x: 423, startPoint y: 365, endPoint x: 545, endPoint y: 367, distance: 122.0
click at [545, 367] on div "Pet Lovers Curated by GummySearch 31 Sub s 24.3M Users 0.83 % /mo r/leopardgeck…" at bounding box center [778, 677] width 1403 height 1106
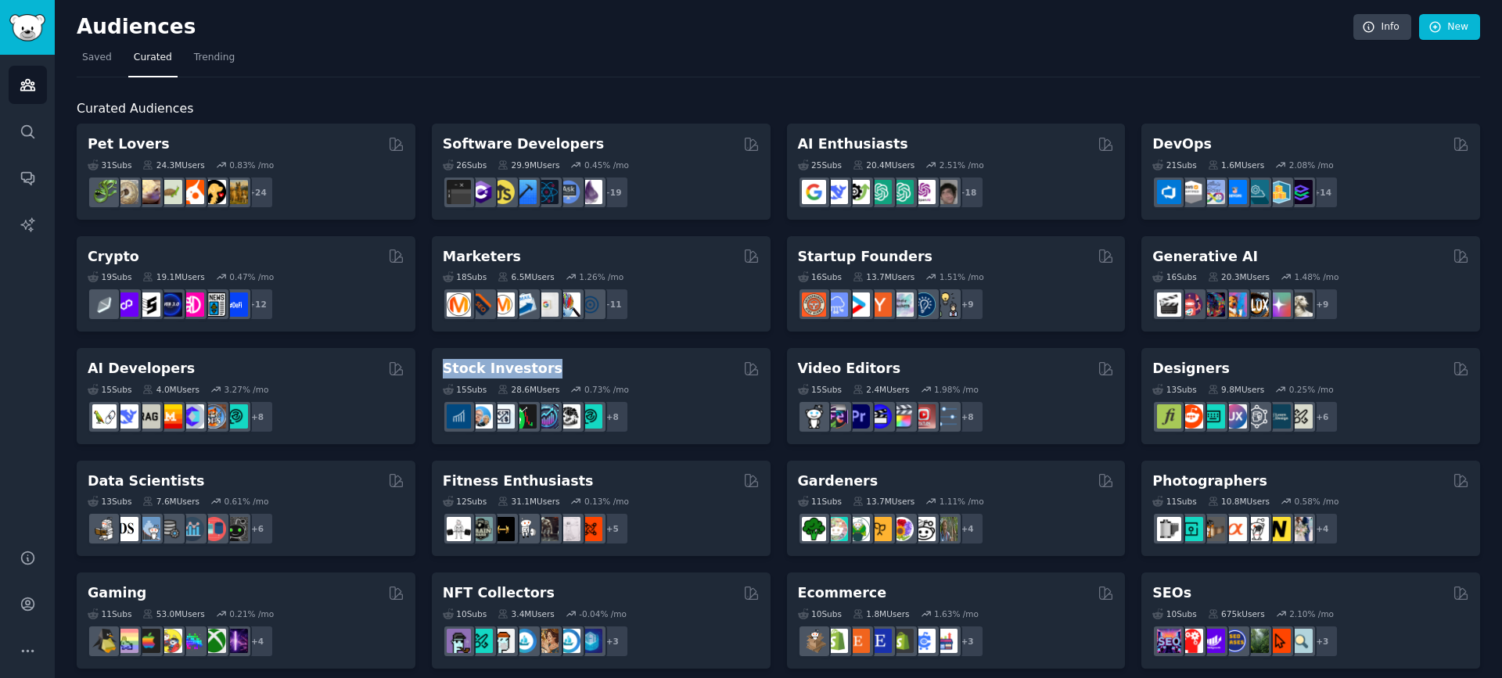
click at [775, 365] on div "Pet Lovers Curated by GummySearch 31 Sub s 24.3M Users 0.83 % /mo r/leopardgeck…" at bounding box center [778, 677] width 1403 height 1106
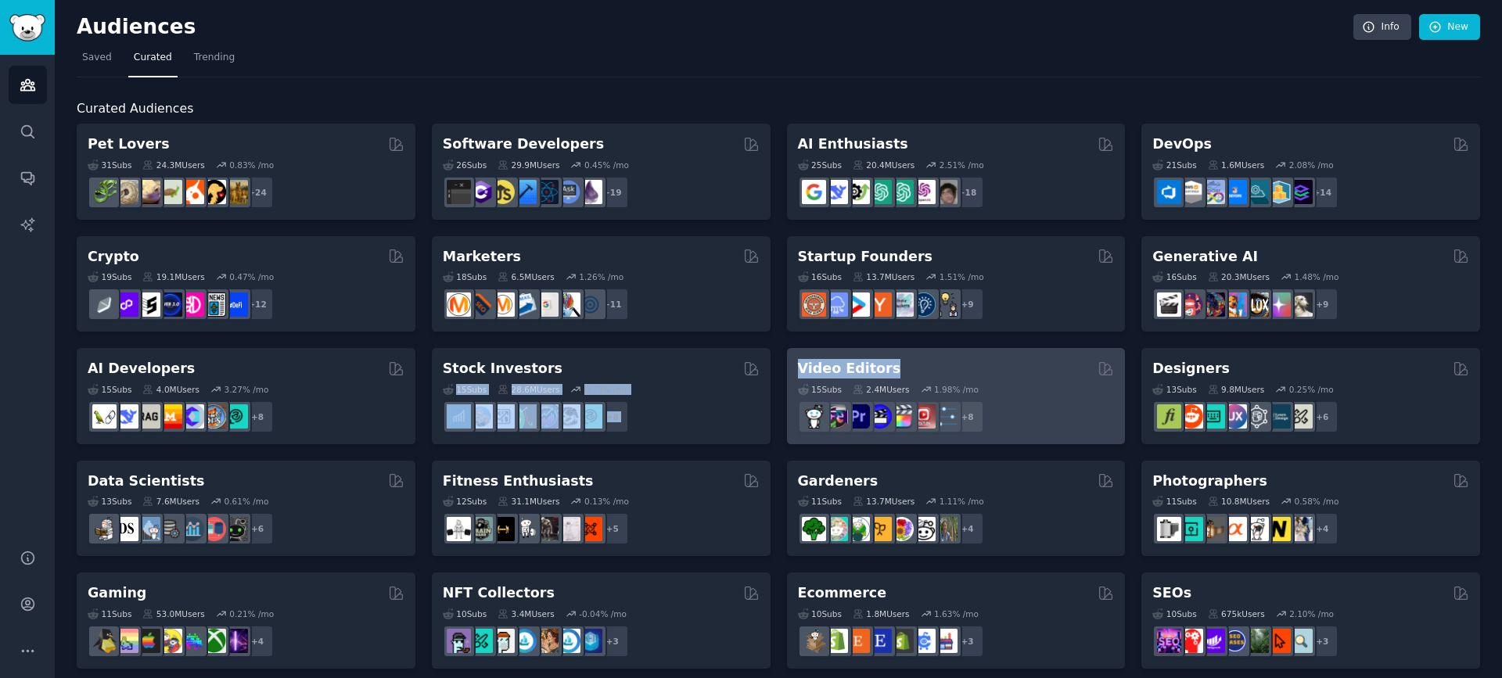
drag, startPoint x: 776, startPoint y: 365, endPoint x: 882, endPoint y: 368, distance: 106.4
click at [882, 368] on div "Pet Lovers Curated by GummySearch 31 Sub s 24.3M Users 0.83 % /mo r/leopardgeck…" at bounding box center [778, 677] width 1403 height 1106
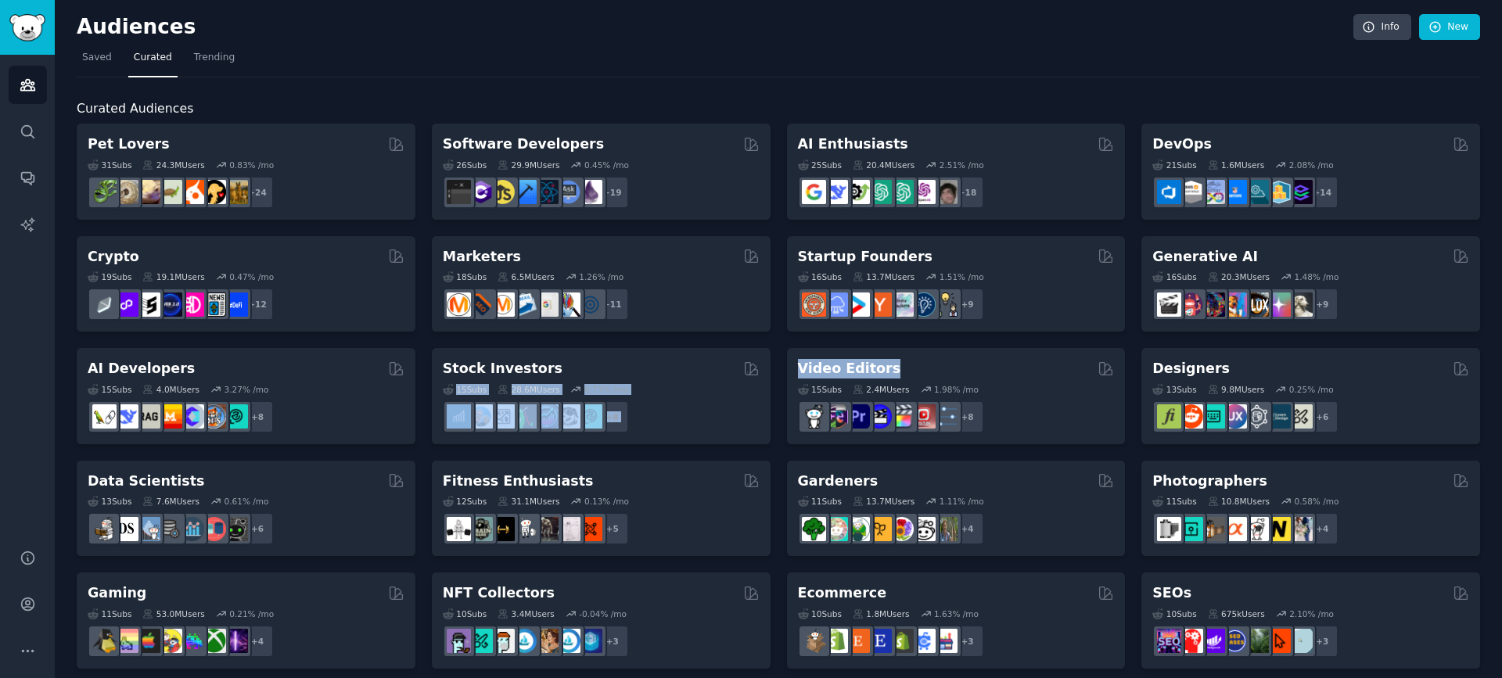
click at [771, 368] on div "Pet Lovers Curated by GummySearch 31 Sub s 24.3M Users 0.83 % /mo r/leopardgeck…" at bounding box center [778, 677] width 1403 height 1106
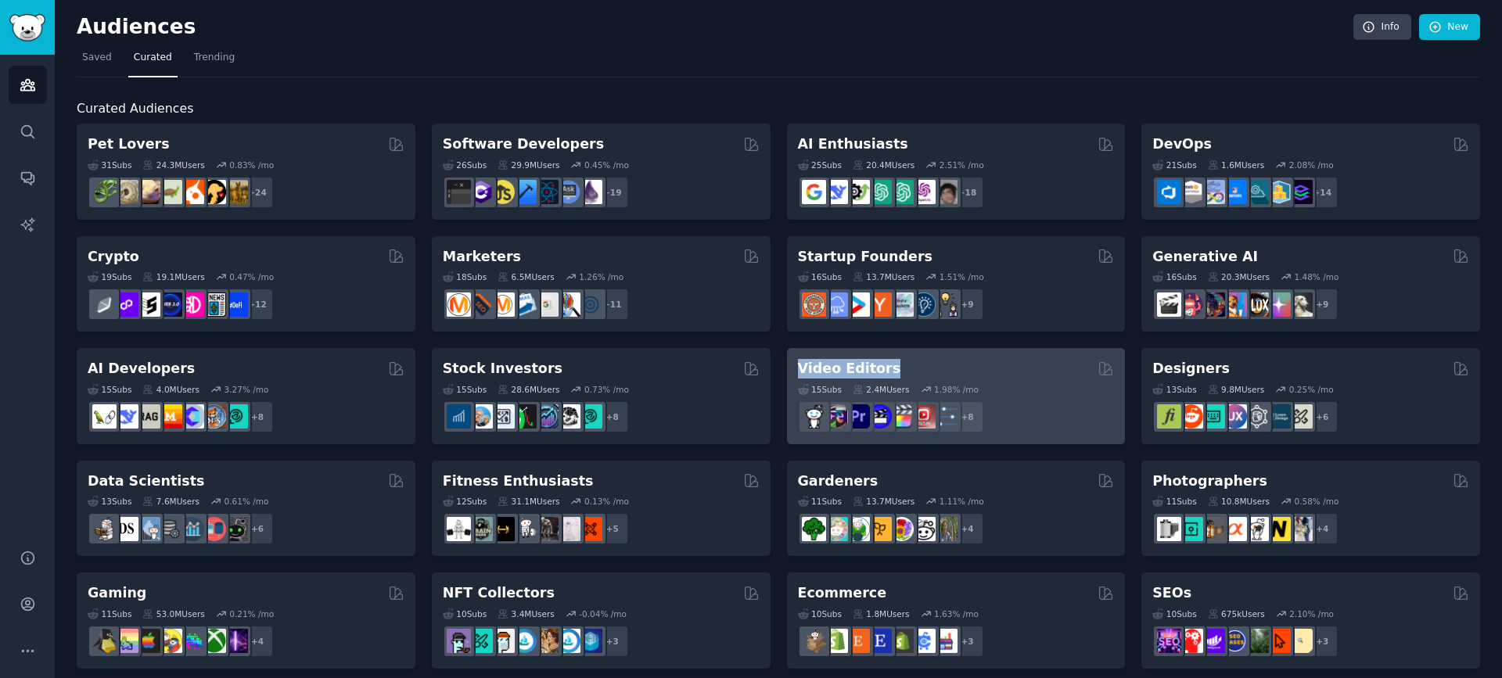
drag, startPoint x: 780, startPoint y: 366, endPoint x: 899, endPoint y: 367, distance: 118.9
click at [899, 367] on div "Pet Lovers Curated by GummySearch 31 Sub s 24.3M Users 0.83 % /mo r/leopardgeck…" at bounding box center [778, 677] width 1403 height 1106
copy h2 "Video Editors"
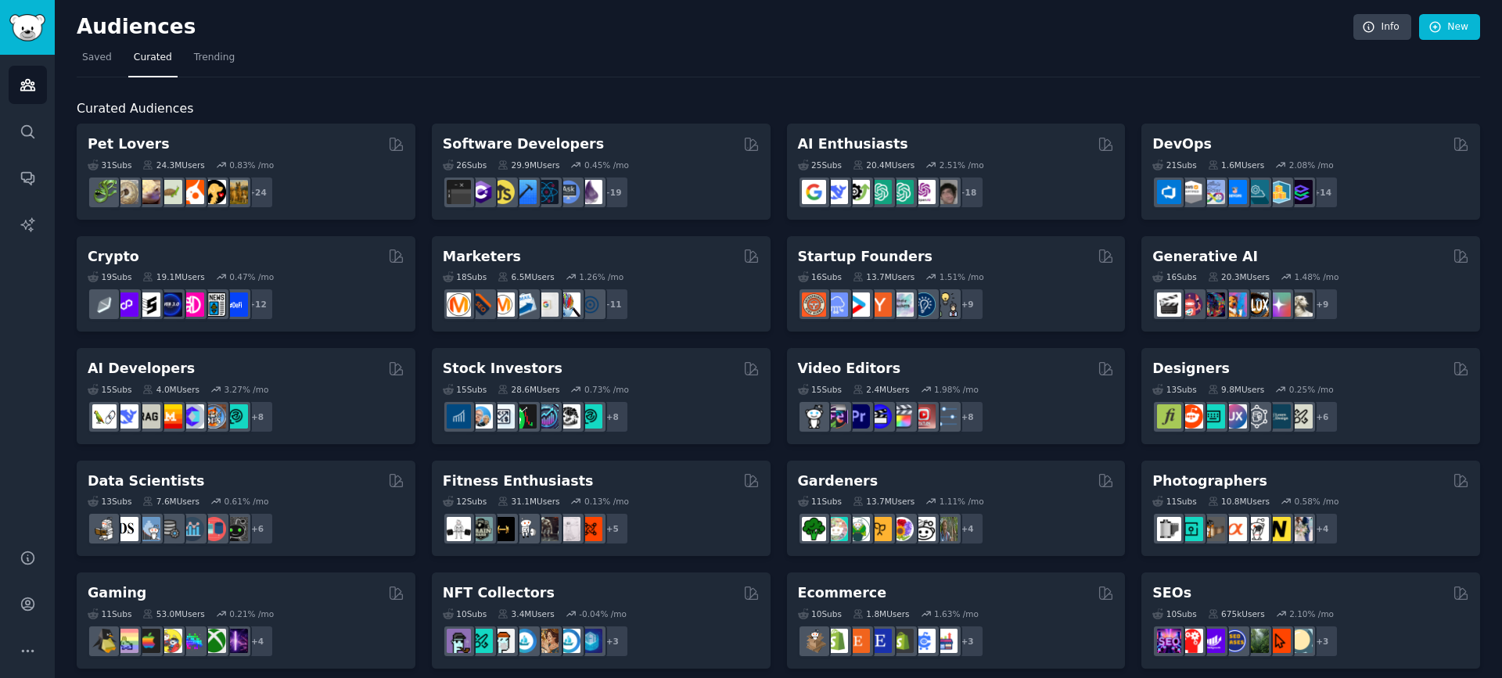
click at [1133, 360] on div "Pet Lovers Curated by GummySearch 31 Sub s 24.3M Users 0.83 % /mo r/leopardgeck…" at bounding box center [778, 677] width 1403 height 1106
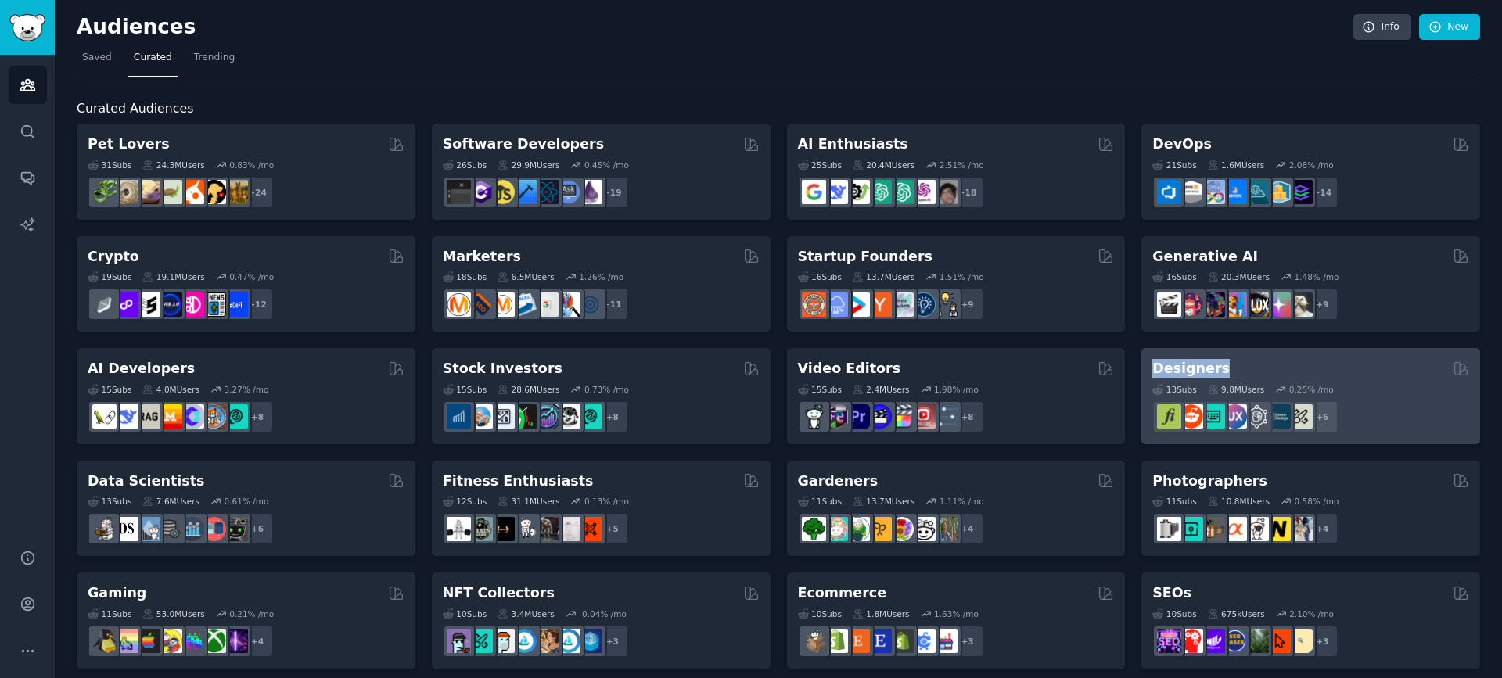
drag, startPoint x: 1133, startPoint y: 360, endPoint x: 1220, endPoint y: 368, distance: 88.0
click at [1220, 368] on div "Pet Lovers Curated by GummySearch 31 Sub s 24.3M Users 0.83 % /mo r/leopardgeck…" at bounding box center [778, 677] width 1403 height 1106
copy h2 "Designers"
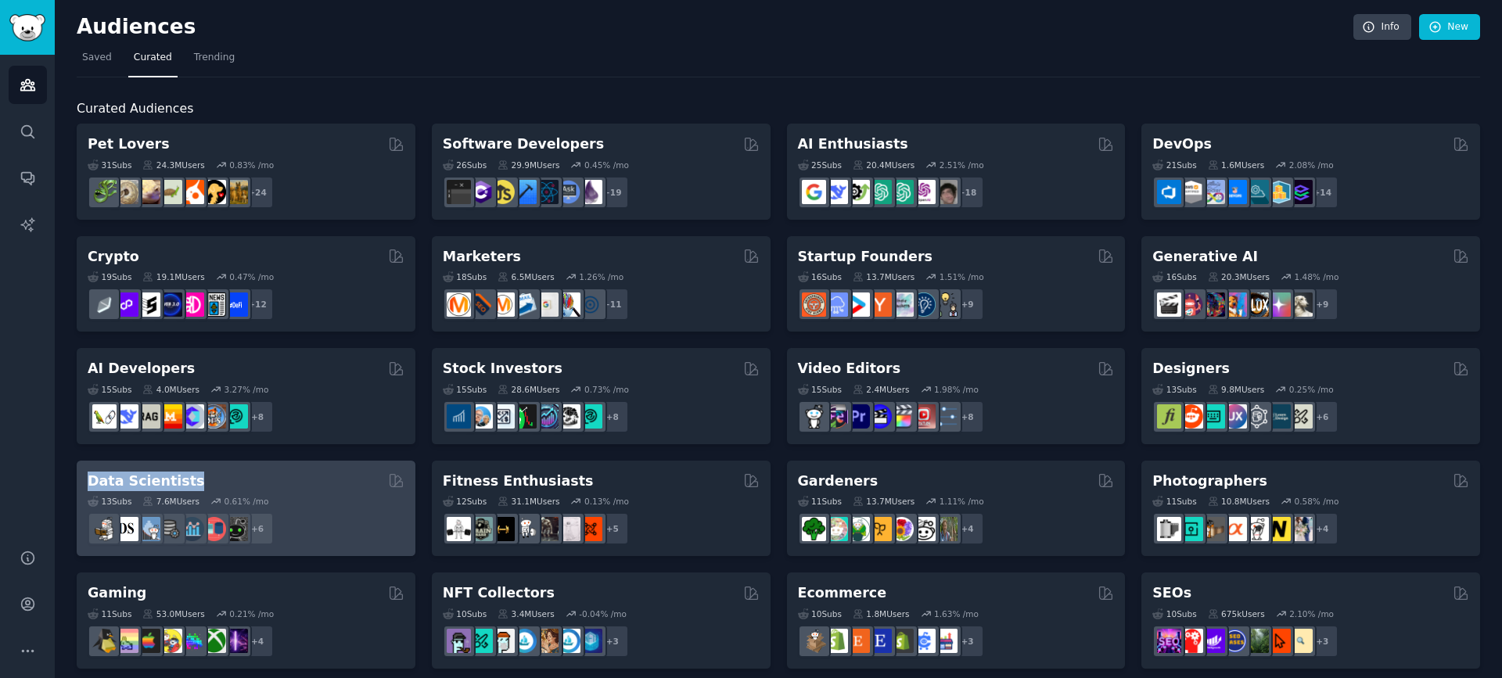
drag, startPoint x: 73, startPoint y: 476, endPoint x: 195, endPoint y: 475, distance: 122.0
click at [195, 475] on div "Audiences Info New Saved Curated Trending Curated Audiences Pet Lovers Curated …" at bounding box center [778, 626] width 1447 height 1252
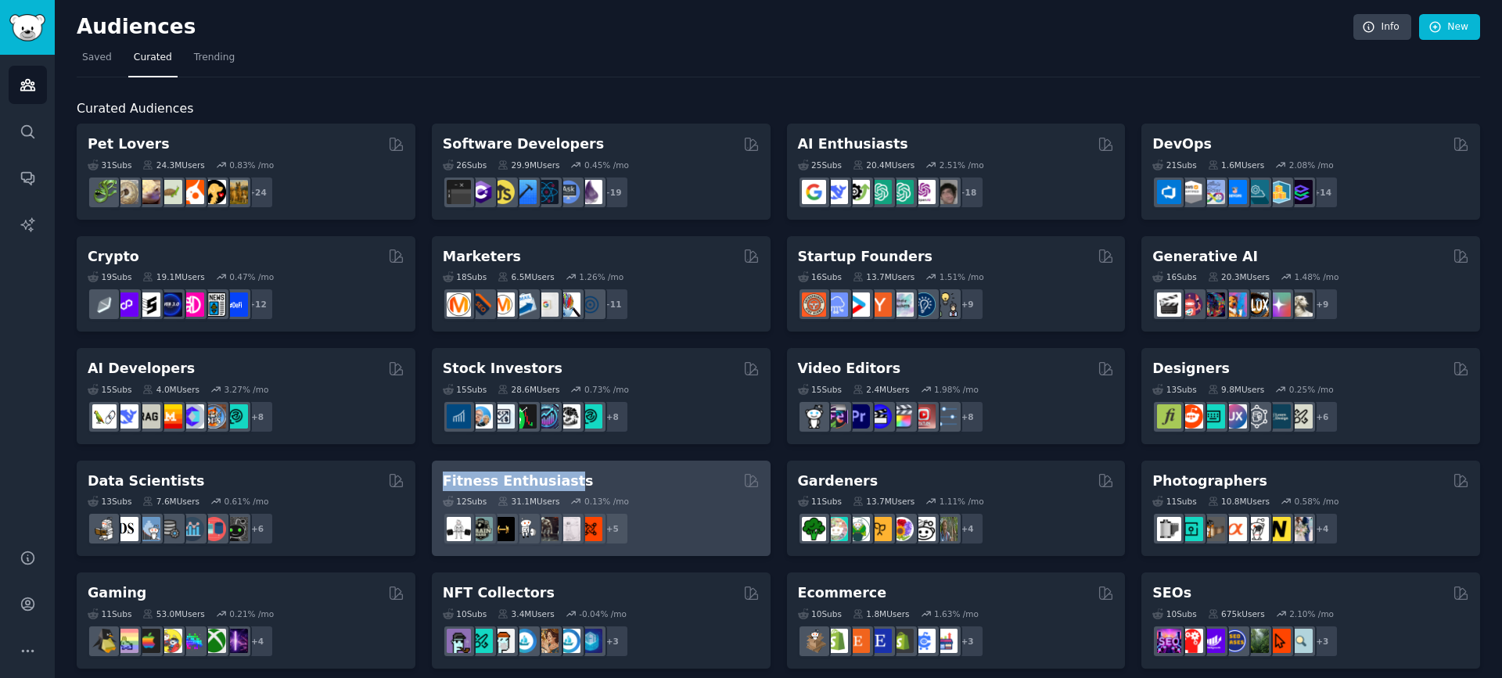
drag, startPoint x: 425, startPoint y: 481, endPoint x: 568, endPoint y: 476, distance: 143.3
click at [568, 476] on div "Pet Lovers Curated by GummySearch 31 Sub s 24.3M Users 0.83 % /mo r/leopardgeck…" at bounding box center [778, 677] width 1403 height 1106
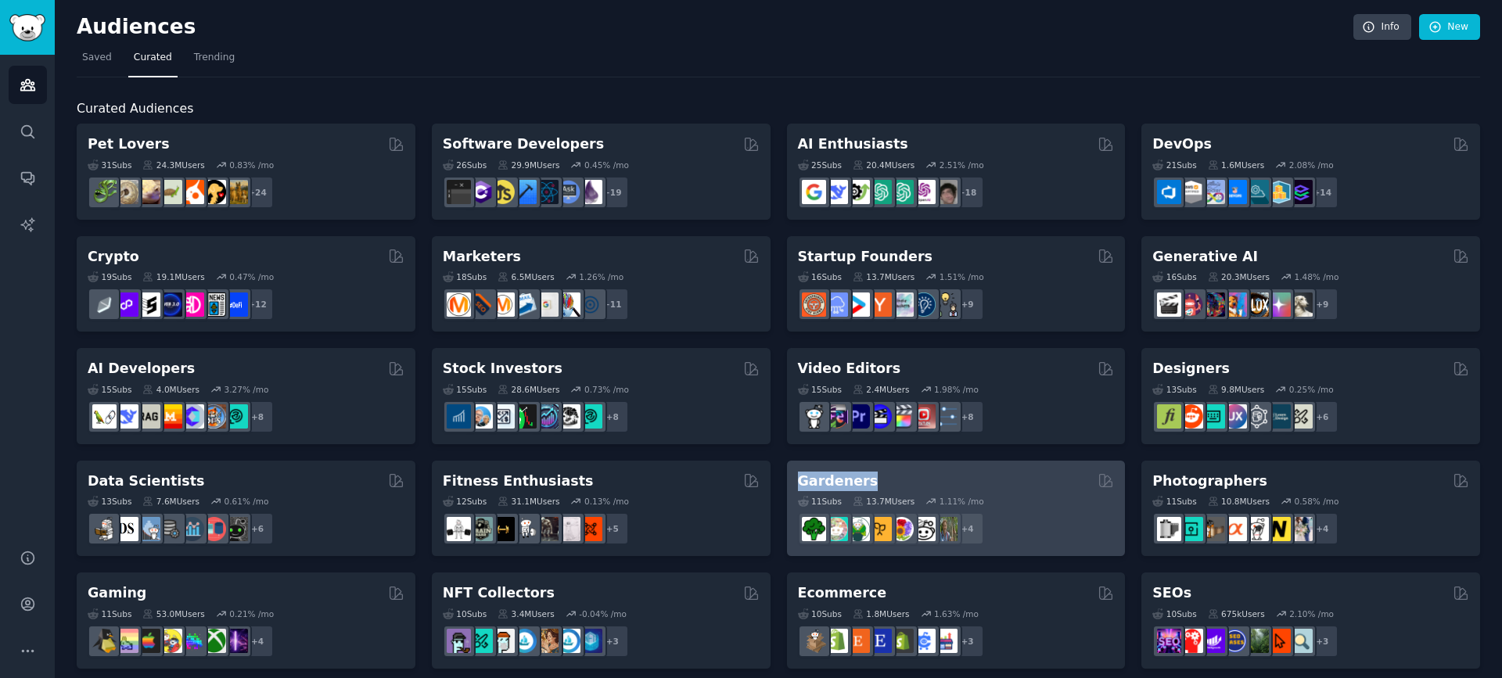
drag, startPoint x: 778, startPoint y: 483, endPoint x: 866, endPoint y: 482, distance: 88.4
click at [866, 482] on div "Pet Lovers Curated by GummySearch 31 Sub s 24.3M Users 0.83 % /mo r/leopardgeck…" at bounding box center [778, 677] width 1403 height 1106
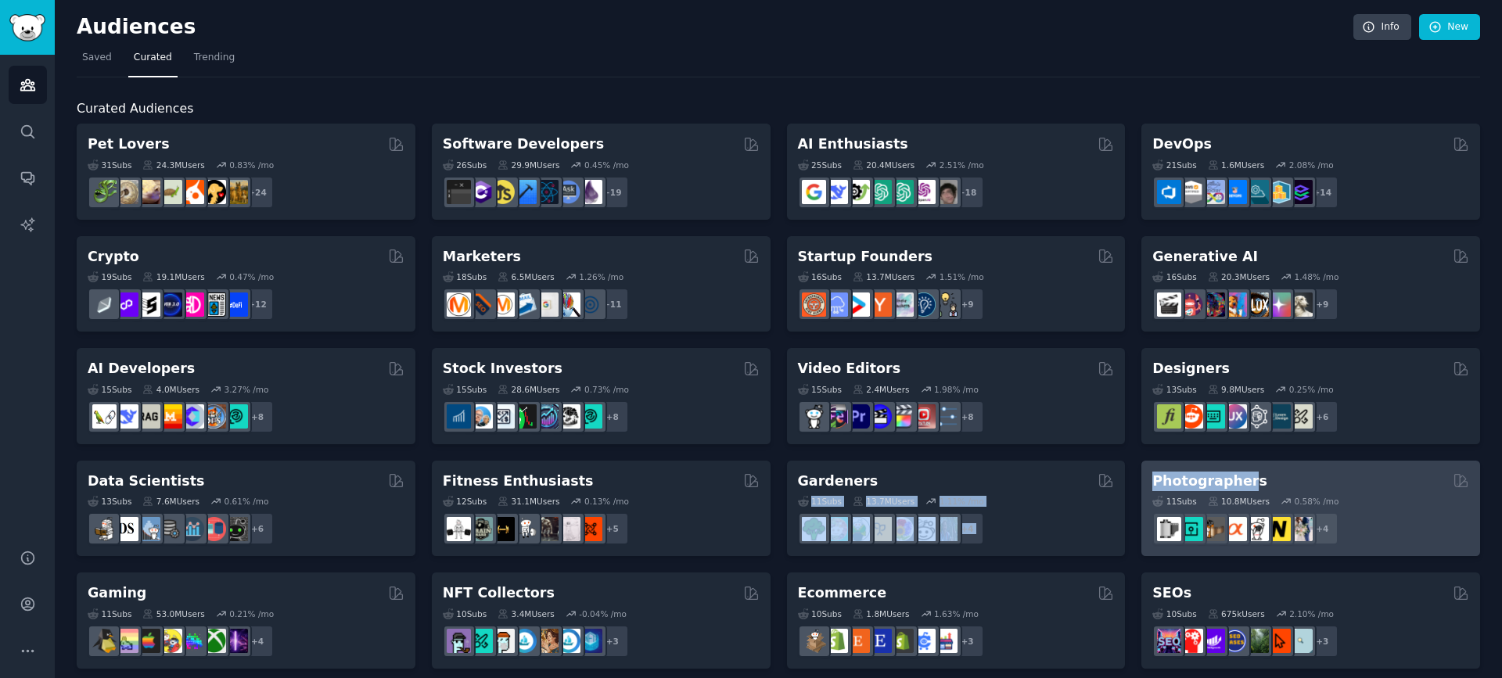
drag, startPoint x: 1148, startPoint y: 478, endPoint x: 1236, endPoint y: 478, distance: 87.6
click at [1246, 478] on div "Pet Lovers Curated by GummySearch 31 Sub s 24.3M Users 0.83 % /mo r/leopardgeck…" at bounding box center [778, 677] width 1403 height 1106
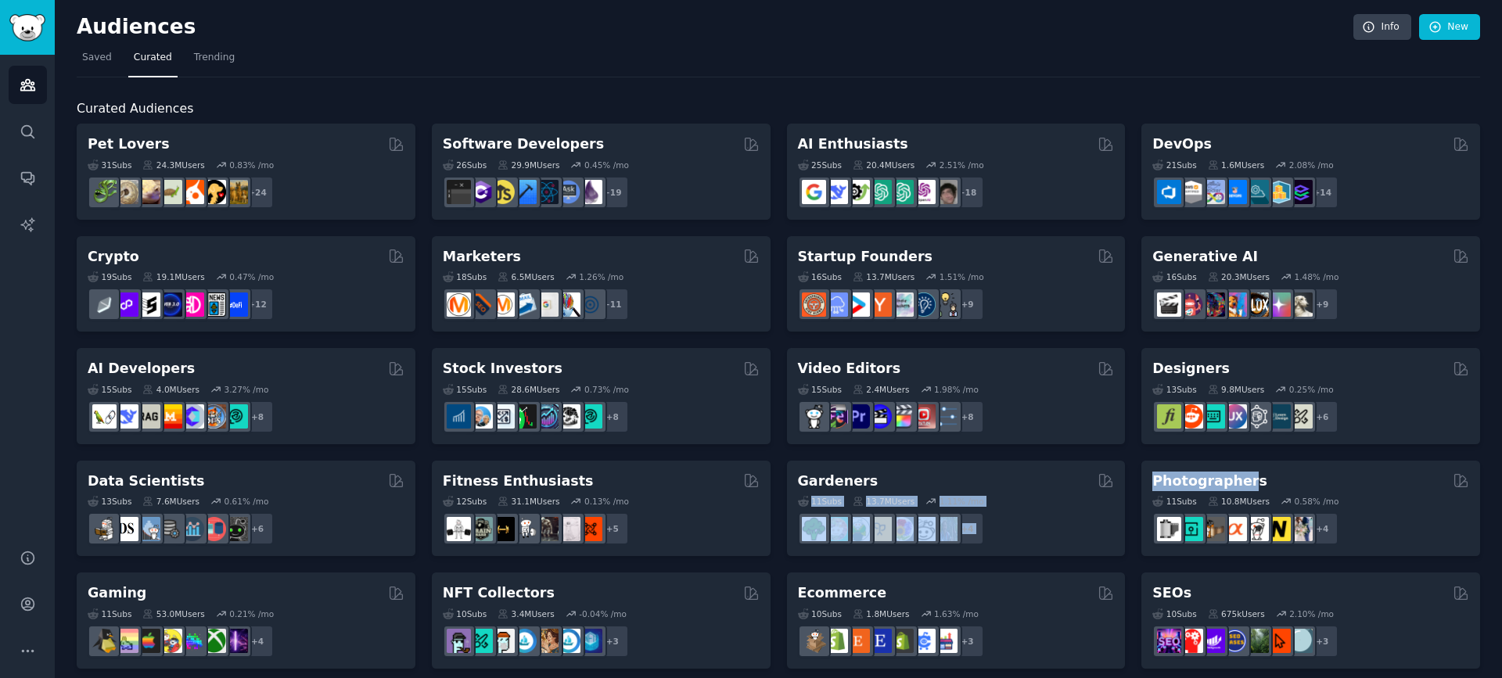
click at [1130, 473] on div "Pet Lovers Curated by GummySearch 31 Sub s 24.3M Users 0.83 % /mo r/leopardgeck…" at bounding box center [778, 677] width 1403 height 1106
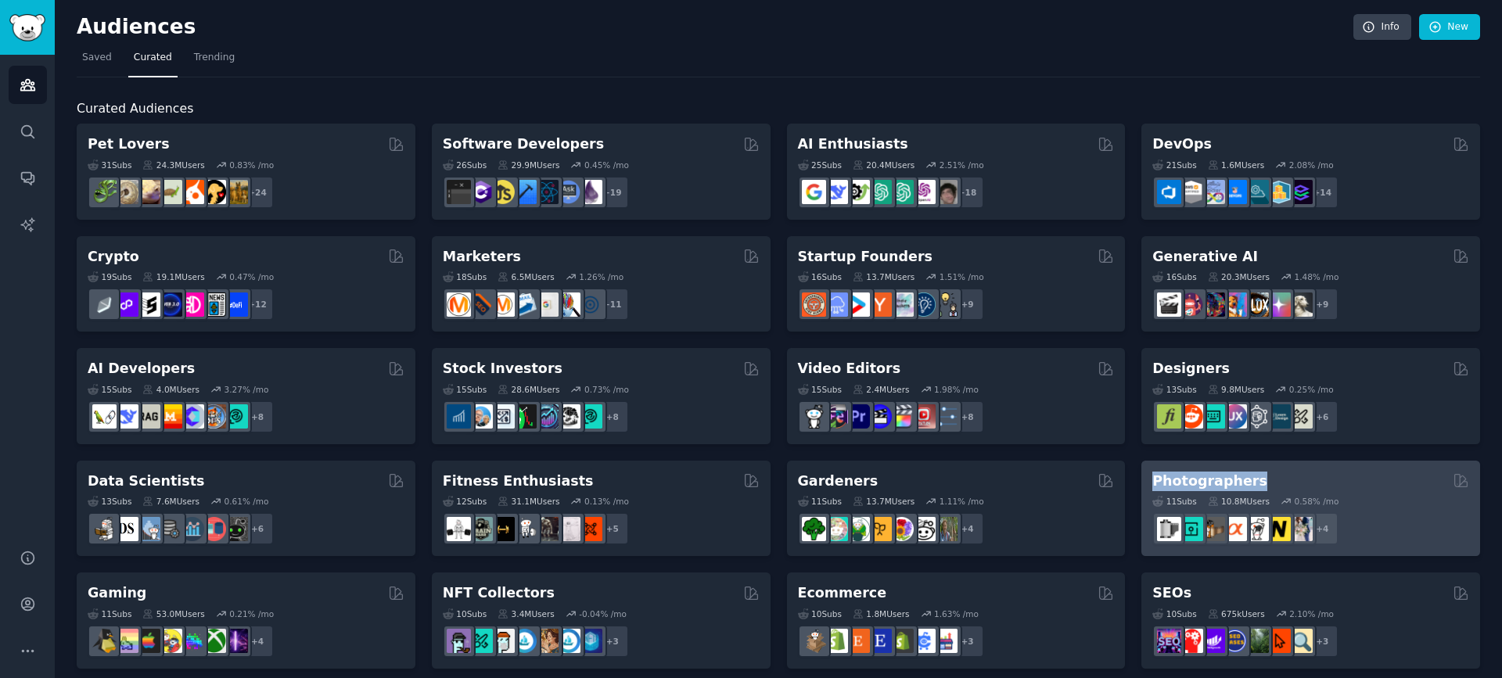
drag, startPoint x: 1131, startPoint y: 476, endPoint x: 1255, endPoint y: 480, distance: 123.7
click at [1255, 480] on div "Pet Lovers Curated by GummySearch 31 Sub s 24.3M Users 0.83 % /mo r/leopardgeck…" at bounding box center [778, 677] width 1403 height 1106
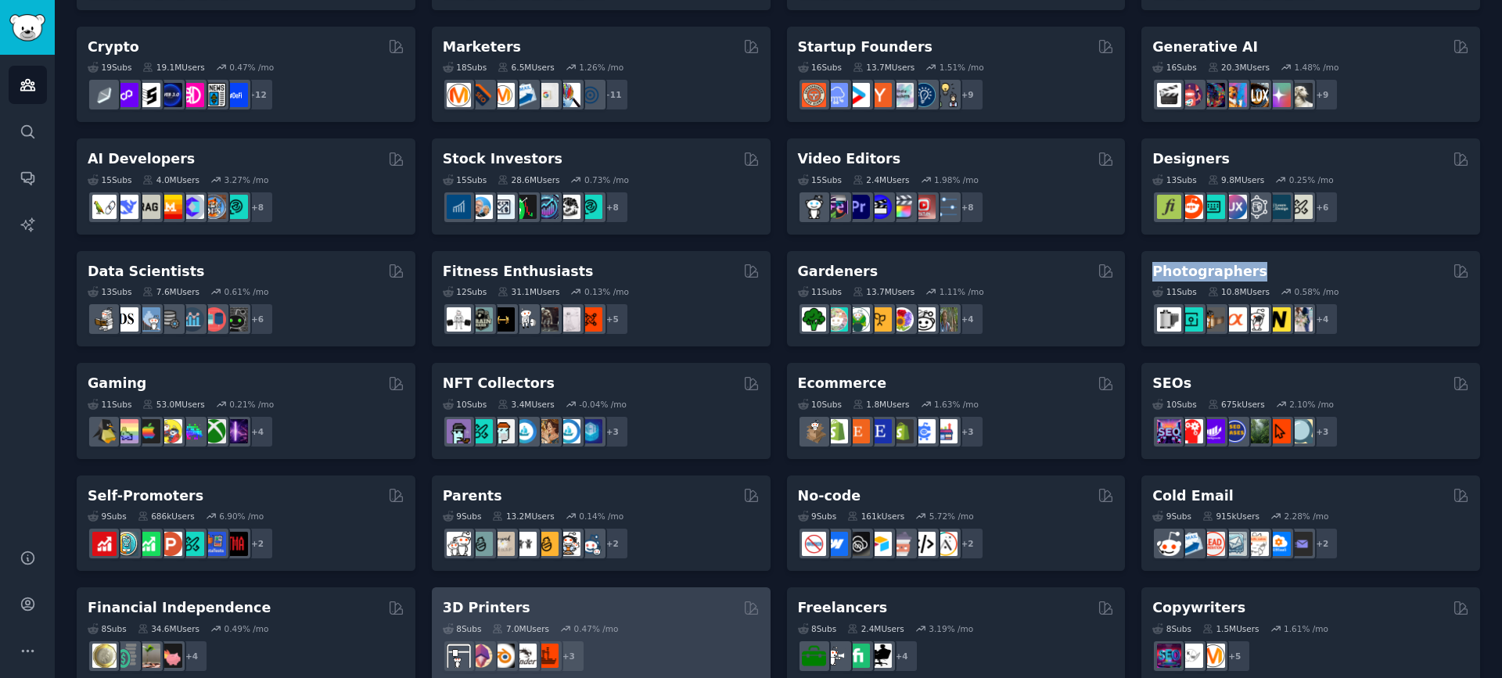
scroll to position [313, 0]
